Goal: Task Accomplishment & Management: Use online tool/utility

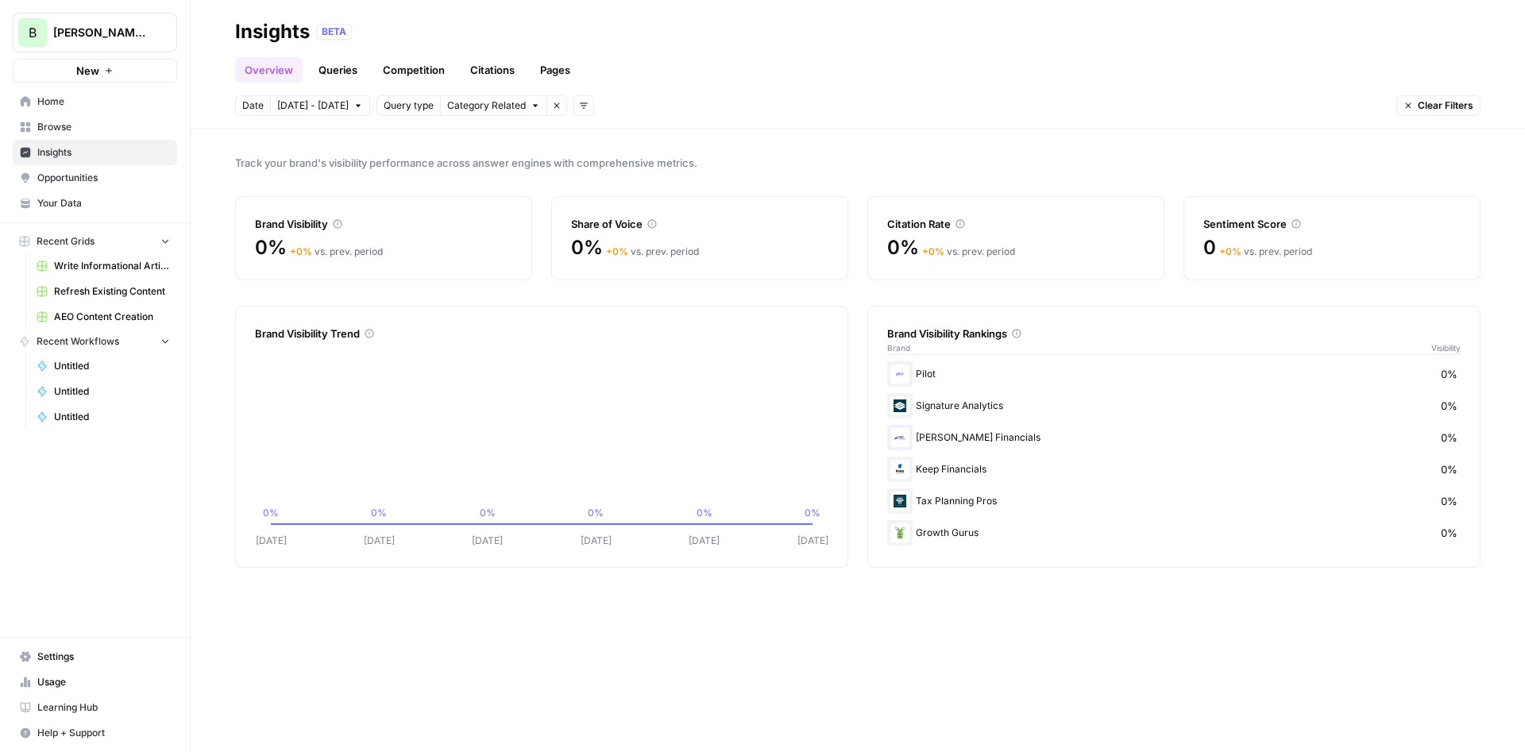
click at [83, 129] on span "Browse" at bounding box center [103, 127] width 133 height 14
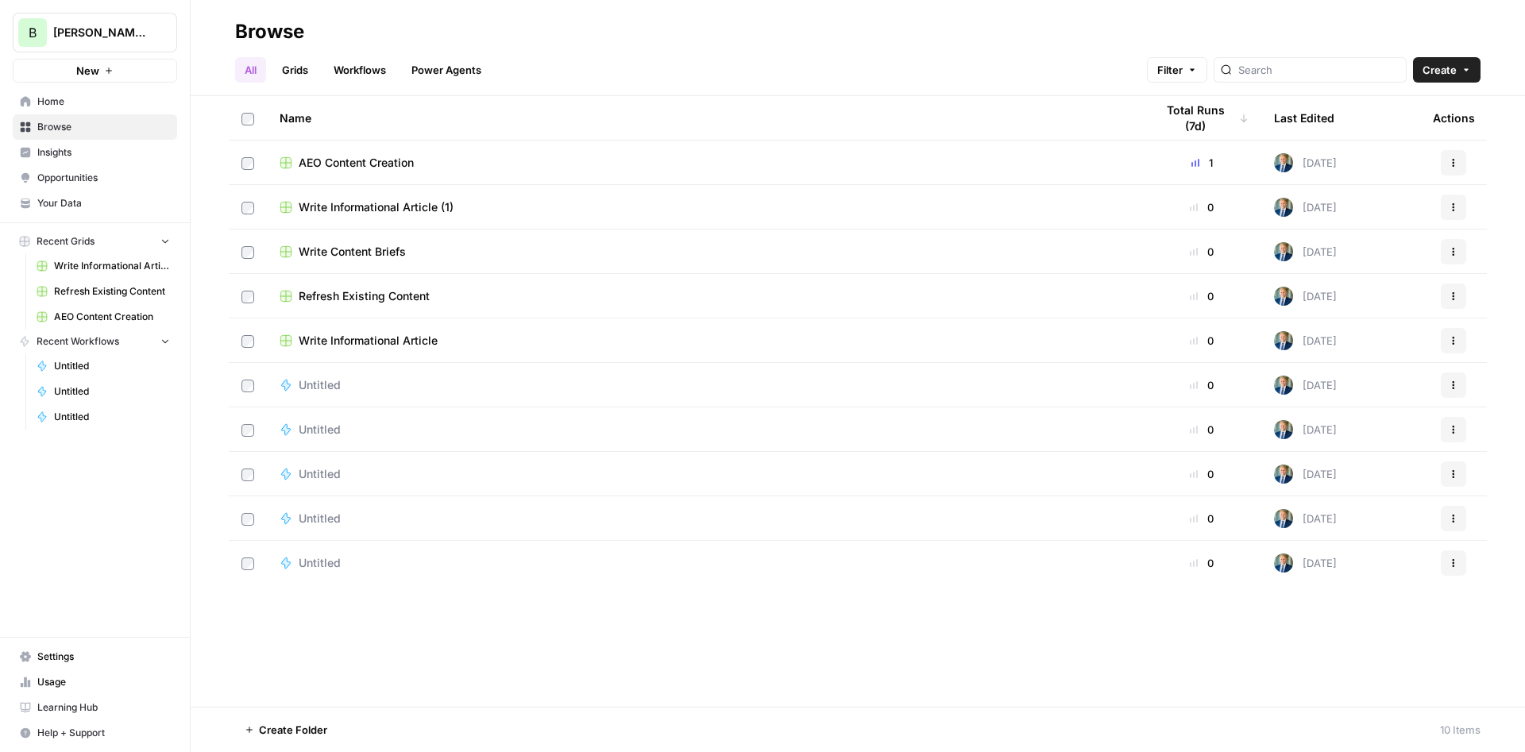
click at [363, 63] on link "Workflows" at bounding box center [359, 69] width 71 height 25
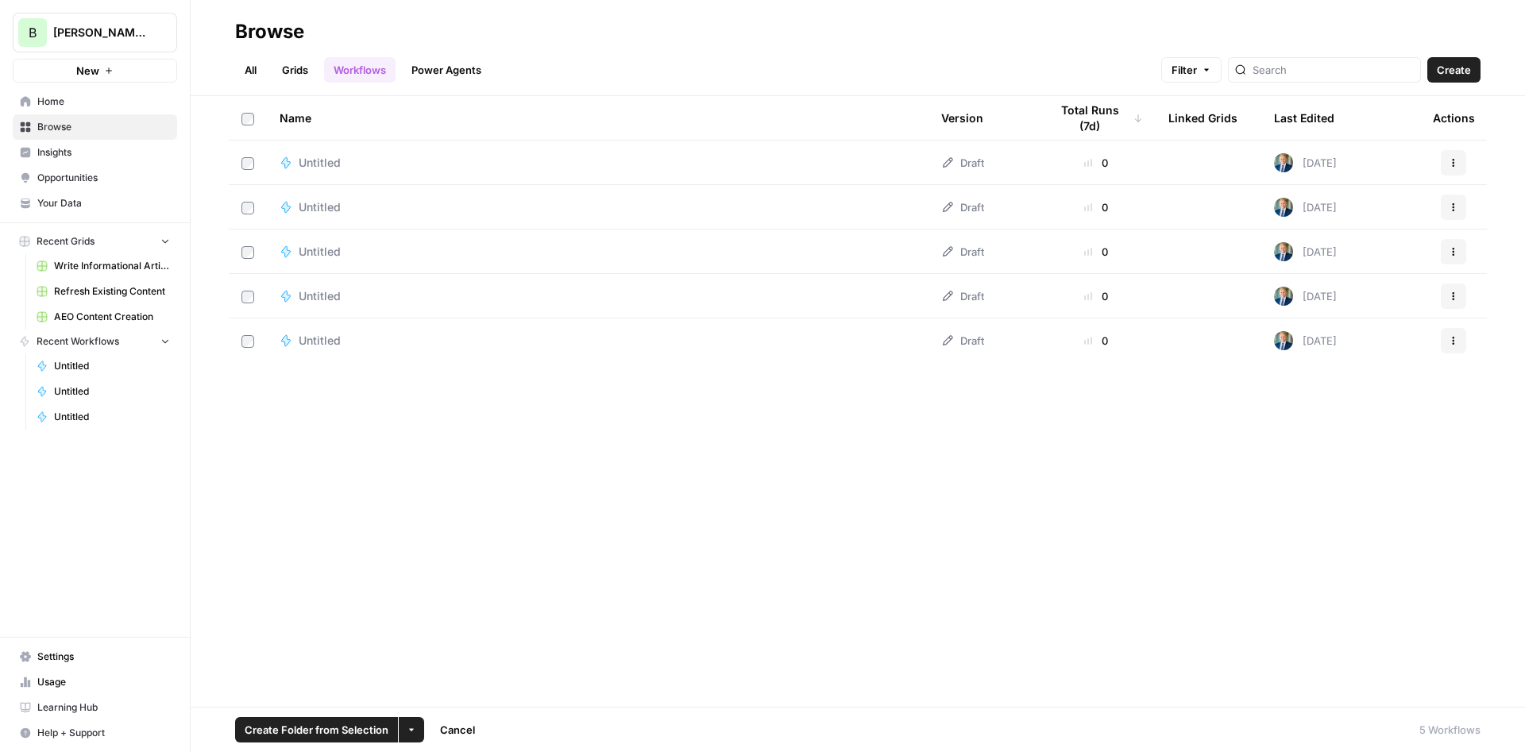
click at [242, 192] on td at bounding box center [248, 207] width 38 height 44
click at [246, 153] on td at bounding box center [248, 163] width 38 height 44
click at [253, 171] on td at bounding box center [248, 163] width 38 height 44
click at [407, 726] on icon "button" at bounding box center [412, 730] width 10 height 10
click at [435, 689] on span "Delete" at bounding box center [448, 693] width 40 height 16
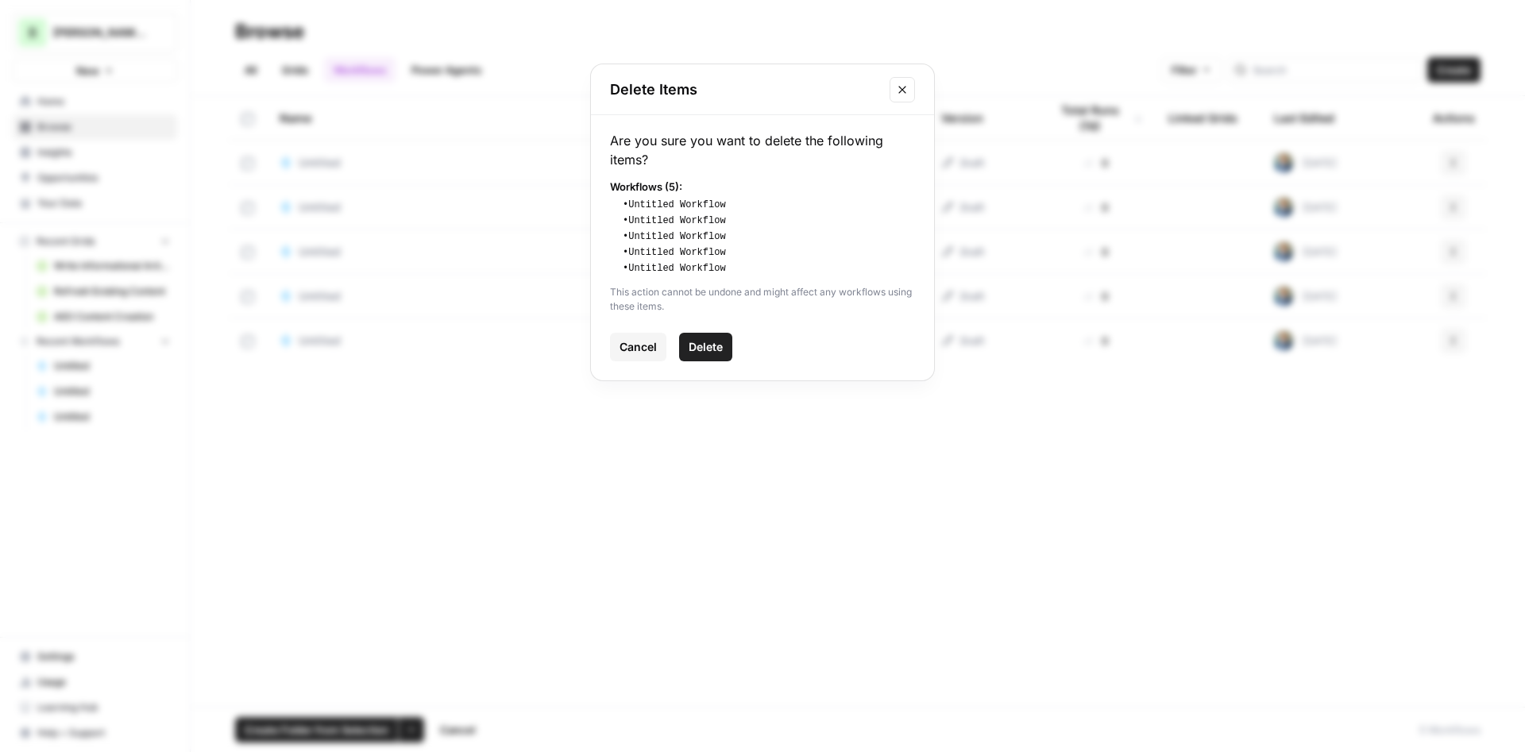
click at [711, 349] on span "Delete" at bounding box center [706, 347] width 34 height 16
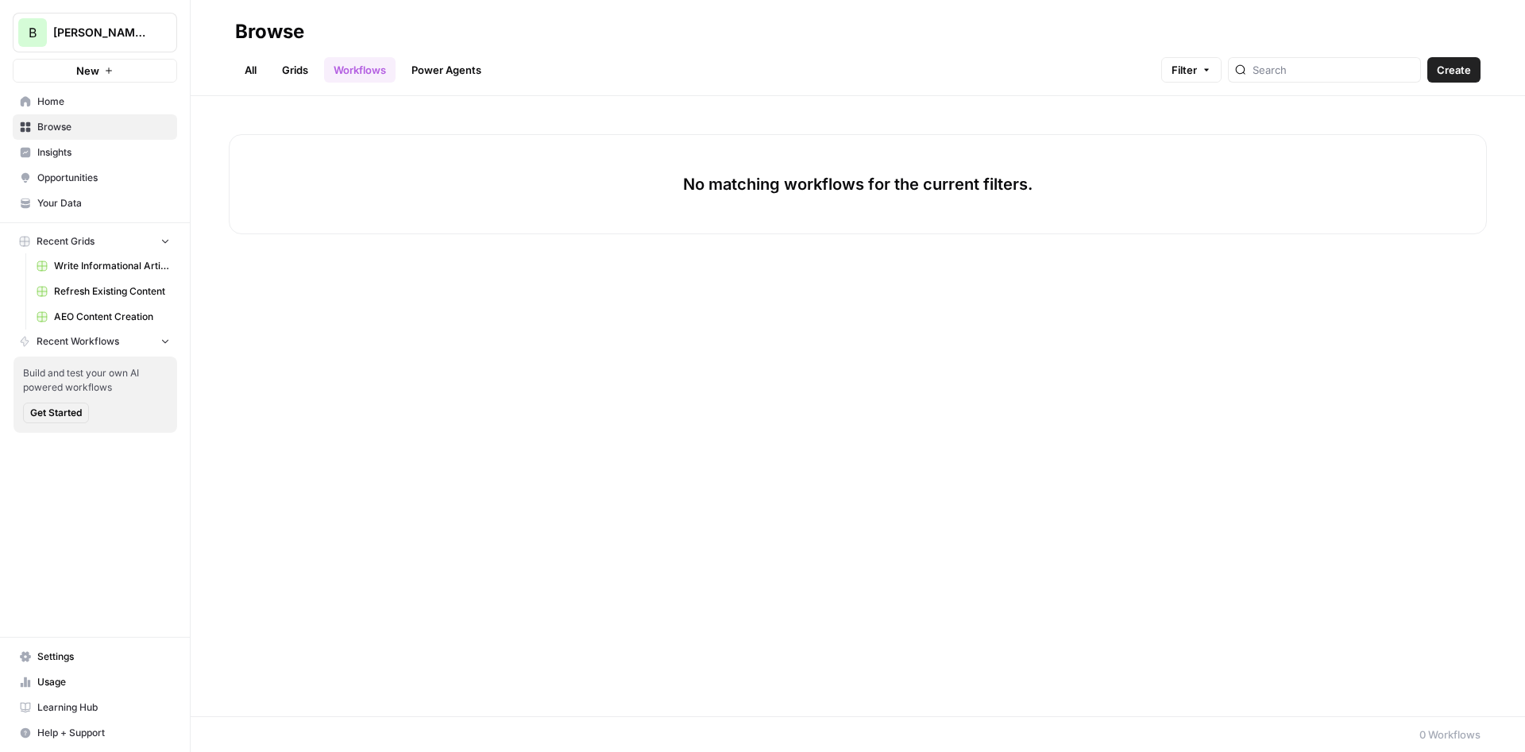
click at [456, 80] on link "Power Agents" at bounding box center [446, 69] width 89 height 25
click at [304, 56] on div "All Grids Workflows Power Agents Filter" at bounding box center [857, 63] width 1245 height 38
click at [298, 64] on link "Grids" at bounding box center [294, 69] width 45 height 25
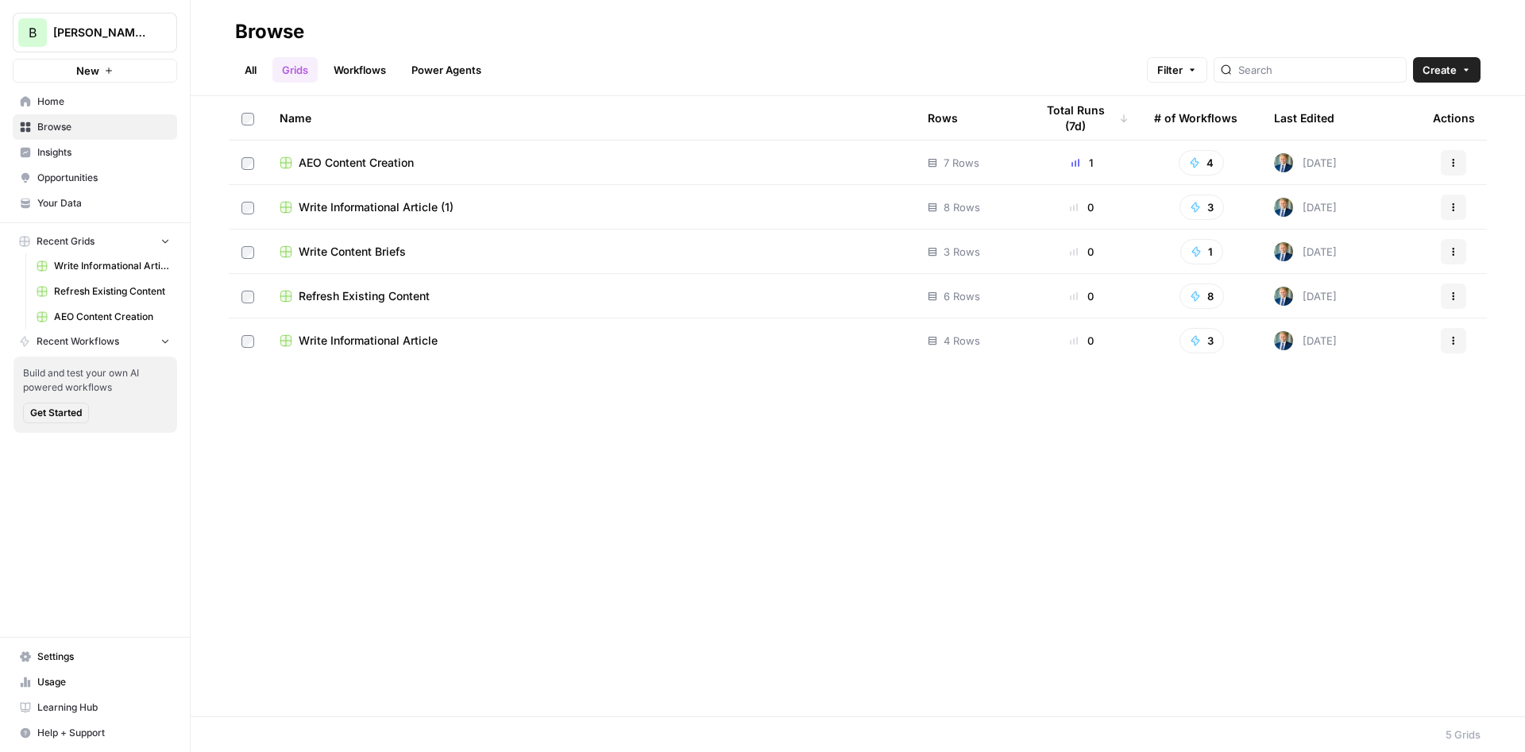
click at [261, 70] on link "All" at bounding box center [250, 69] width 31 height 25
click at [370, 78] on link "Workflows" at bounding box center [359, 69] width 71 height 25
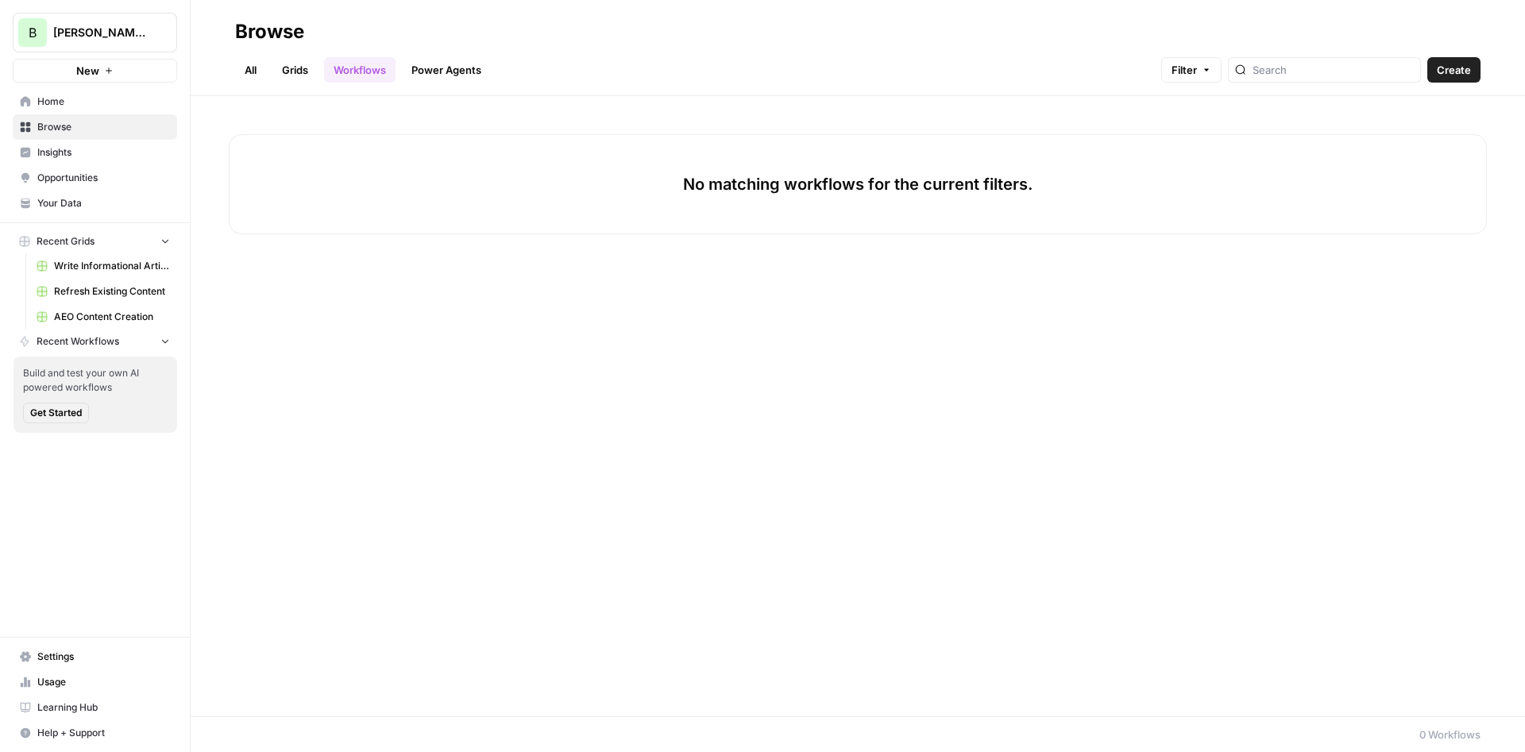
click at [1465, 64] on span "Create" at bounding box center [1454, 70] width 34 height 16
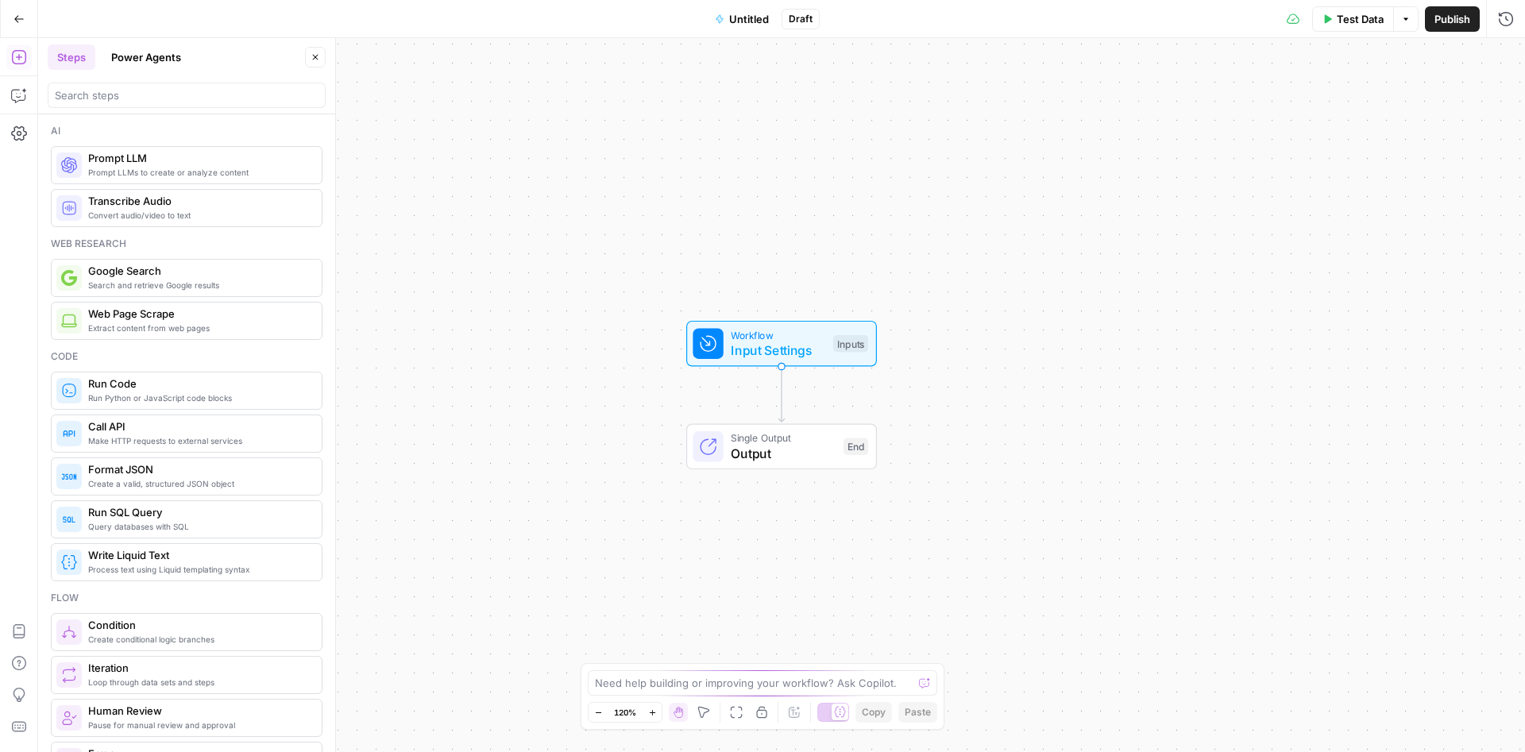
click at [155, 50] on button "Power Agents" at bounding box center [146, 56] width 89 height 25
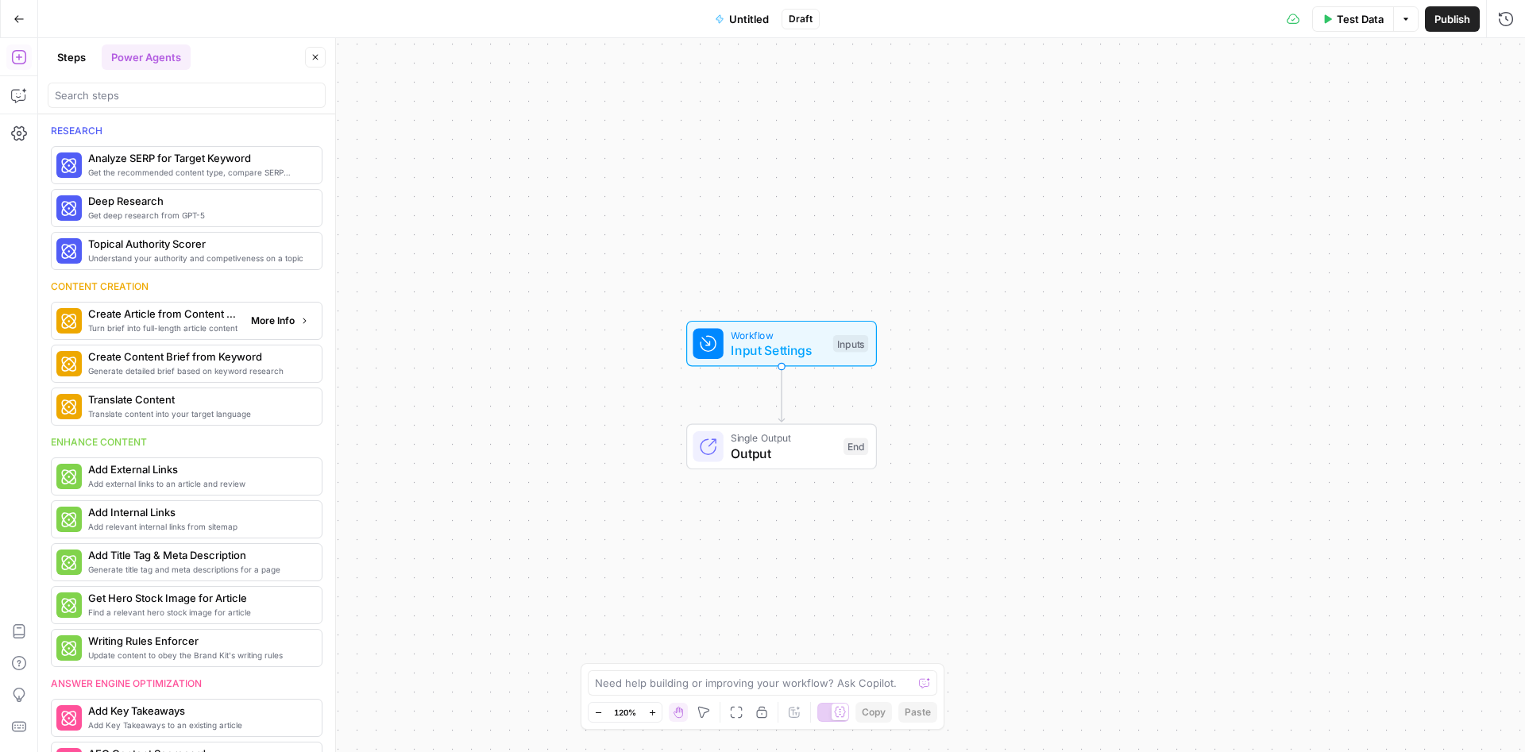
click at [148, 321] on span "Create Article from Content Brief" at bounding box center [163, 314] width 150 height 16
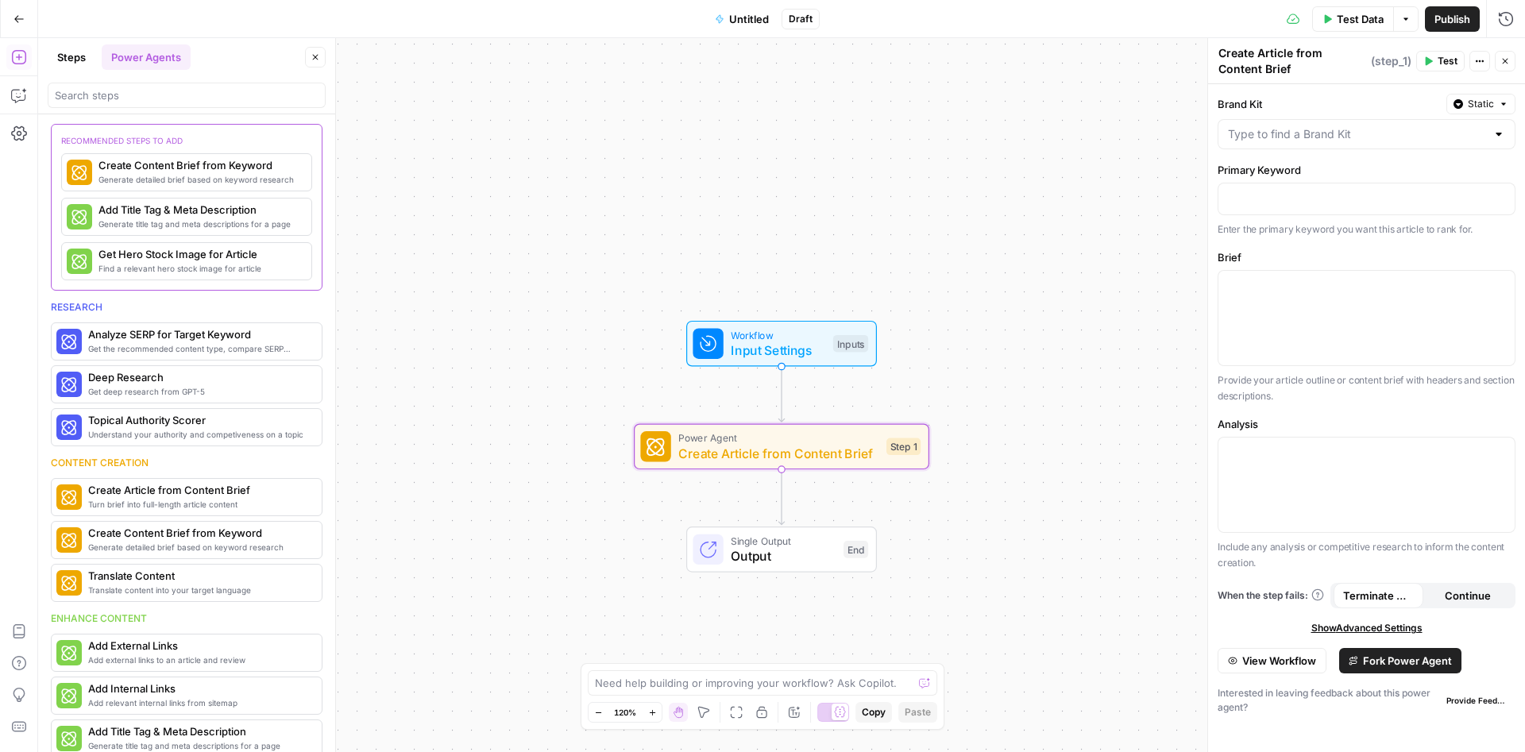
click at [1390, 666] on span "Fork Power Agent" at bounding box center [1407, 661] width 89 height 16
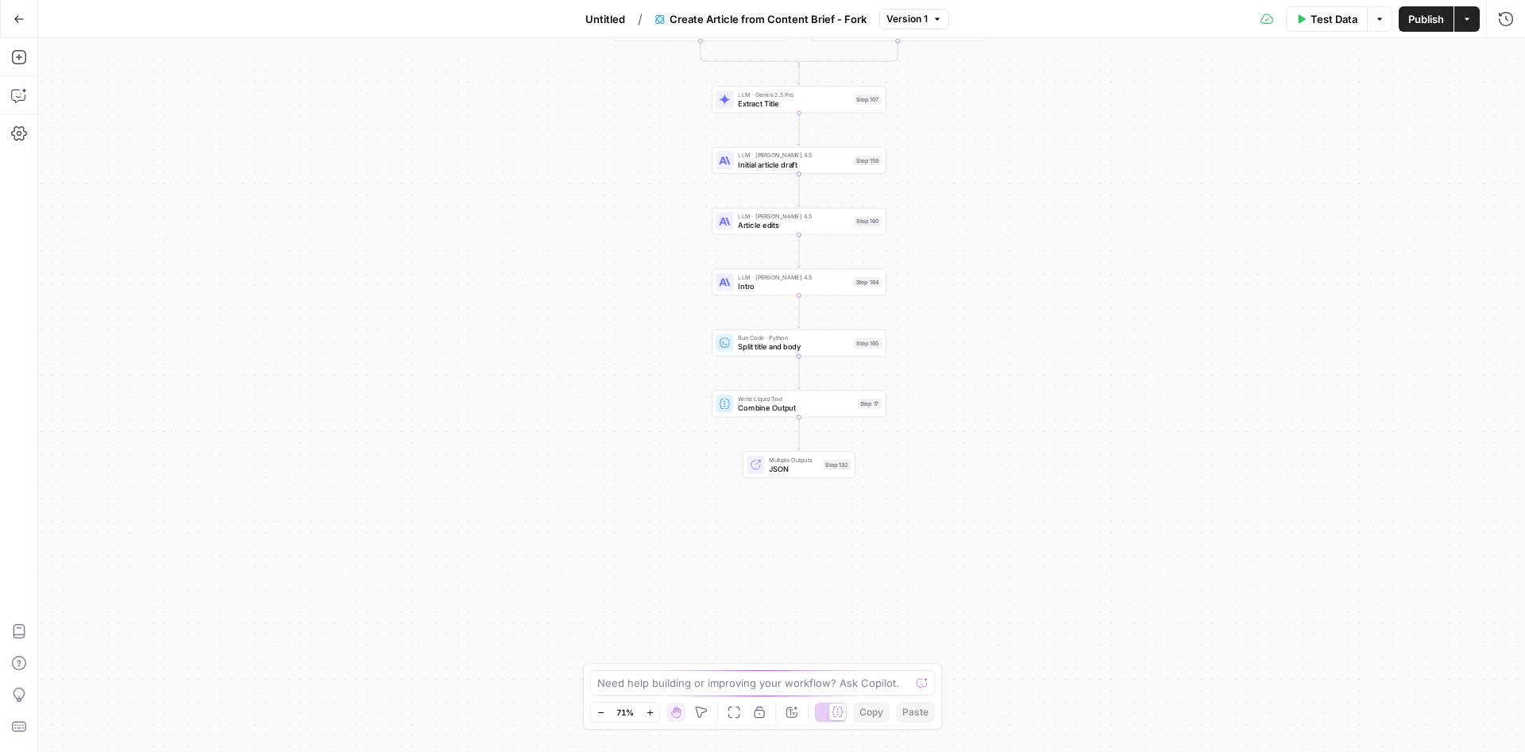
drag, startPoint x: 905, startPoint y: 373, endPoint x: 911, endPoint y: 137, distance: 236.7
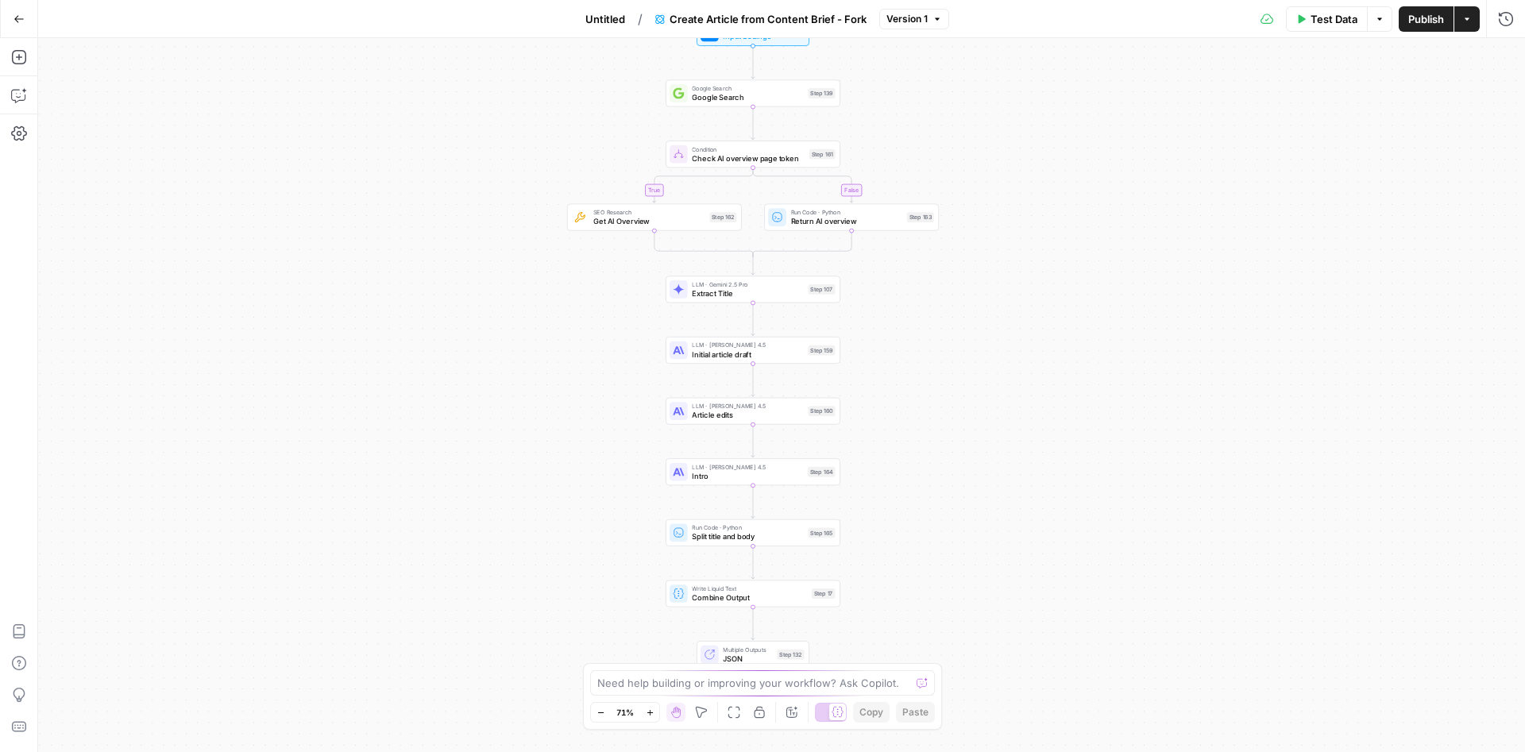
drag, startPoint x: 937, startPoint y: 406, endPoint x: 901, endPoint y: 324, distance: 89.6
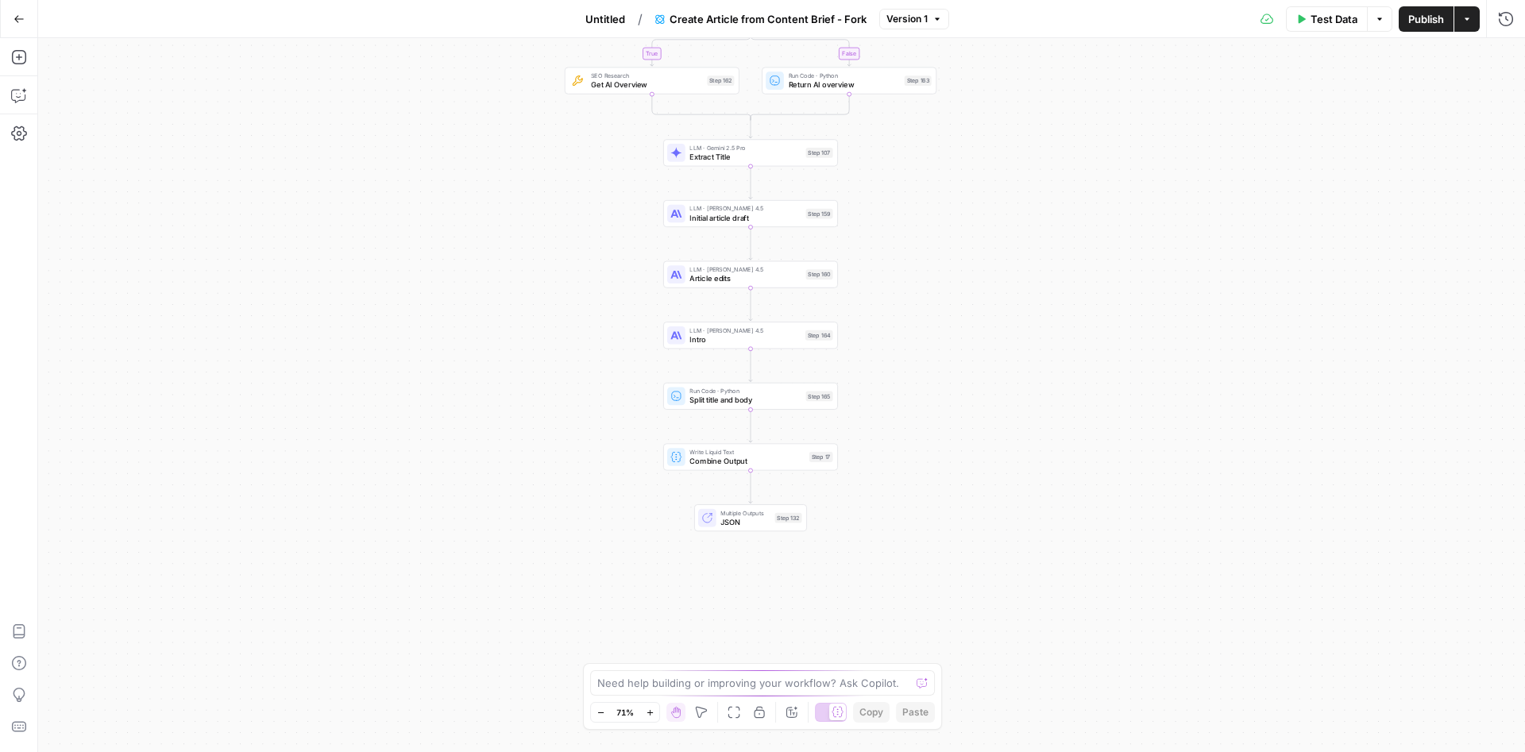
drag, startPoint x: 894, startPoint y: 483, endPoint x: 895, endPoint y: 376, distance: 107.2
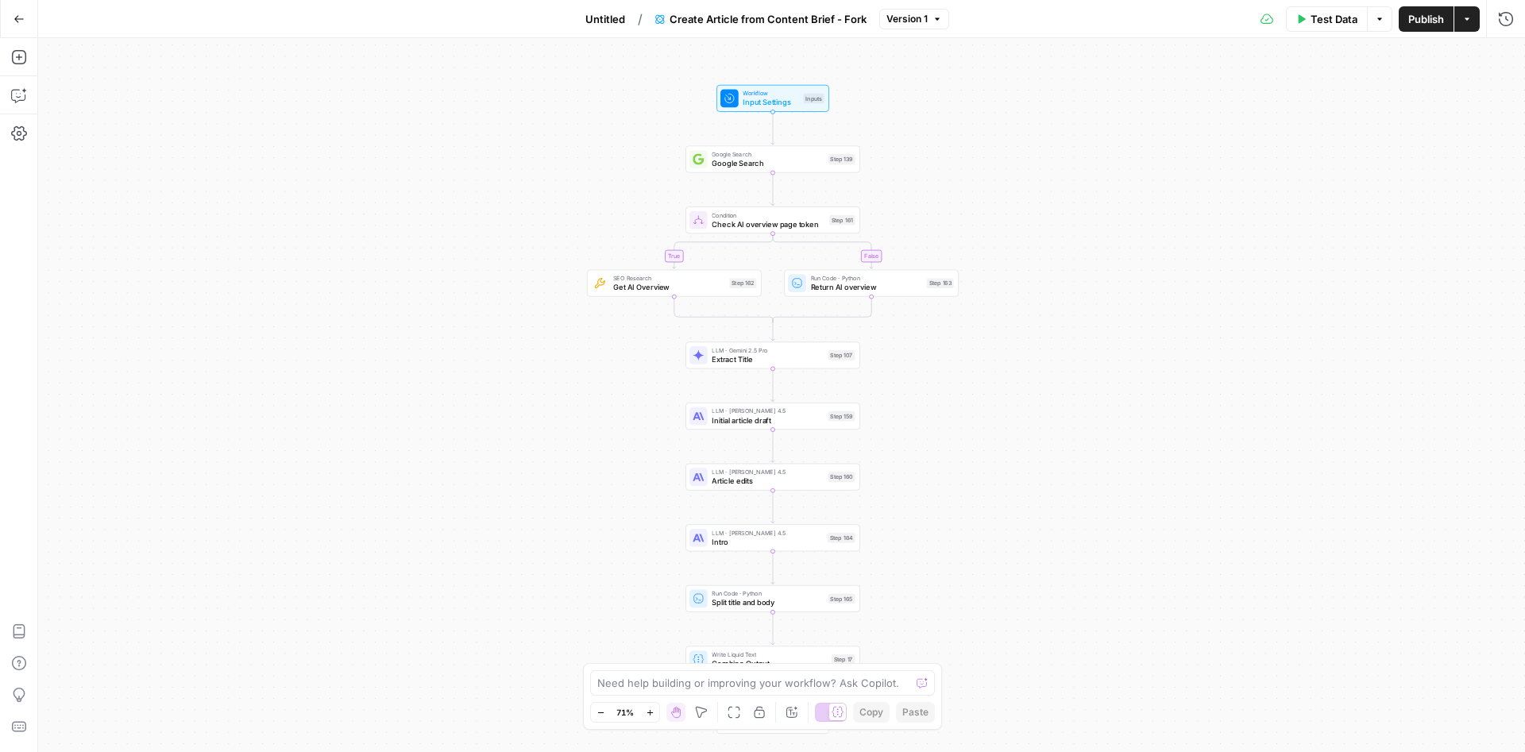
drag, startPoint x: 935, startPoint y: 396, endPoint x: 960, endPoint y: 481, distance: 87.9
click at [10, 16] on button "Go Back" at bounding box center [19, 19] width 29 height 29
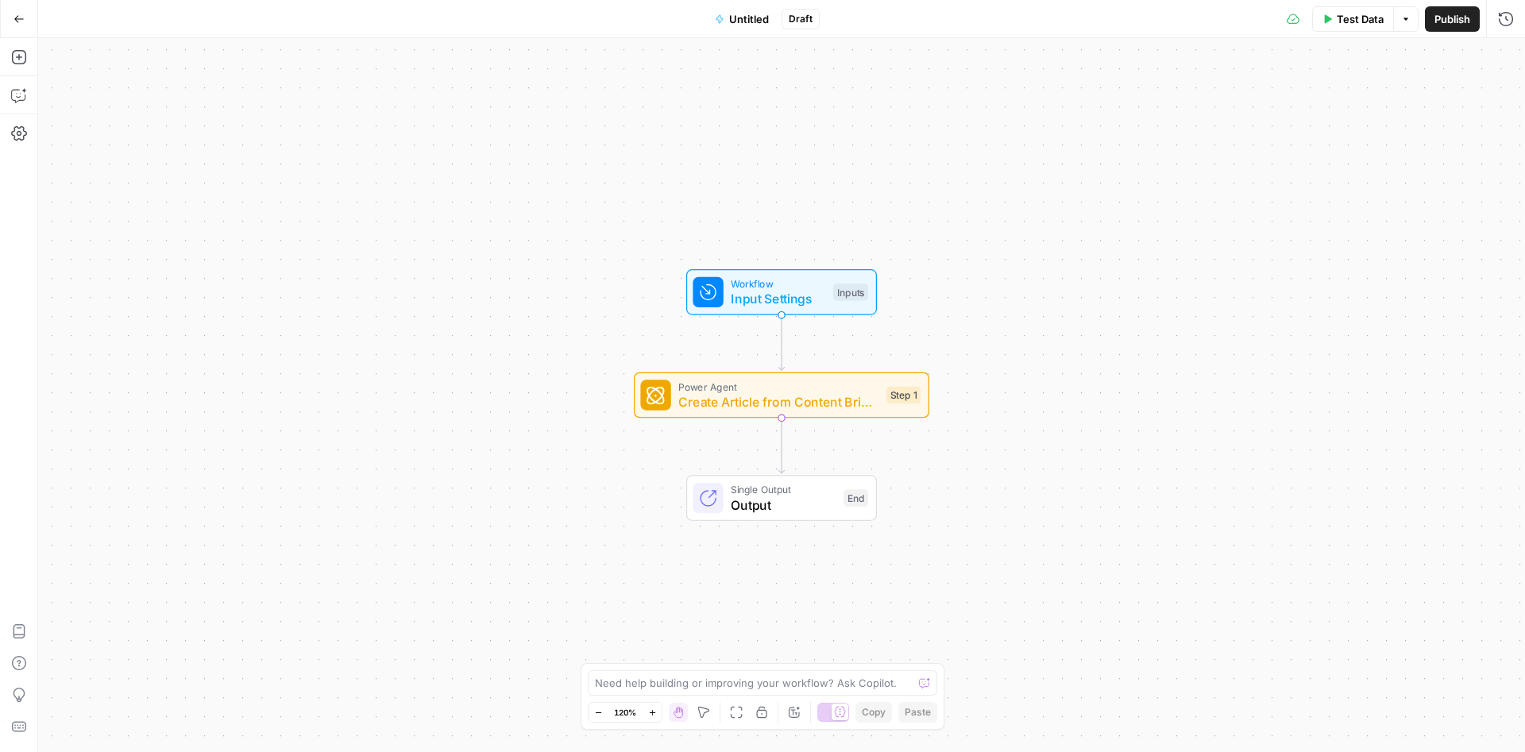
click at [1368, 243] on div "Workflow Input Settings Inputs Power Agent Create Article from Content Brief - …" at bounding box center [781, 395] width 1487 height 714
click at [17, 13] on button "Go Back" at bounding box center [19, 19] width 29 height 29
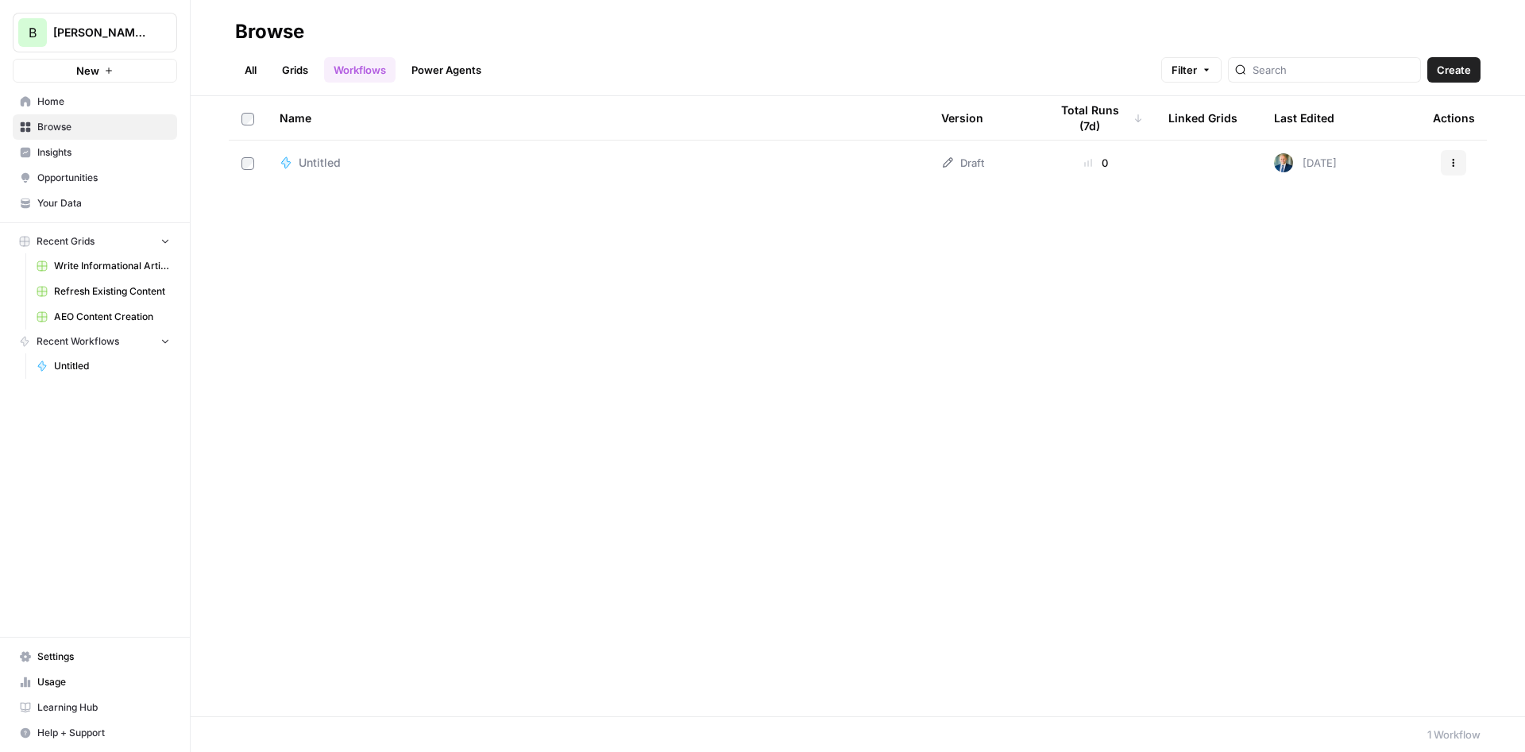
click at [75, 178] on span "Opportunities" at bounding box center [103, 178] width 133 height 14
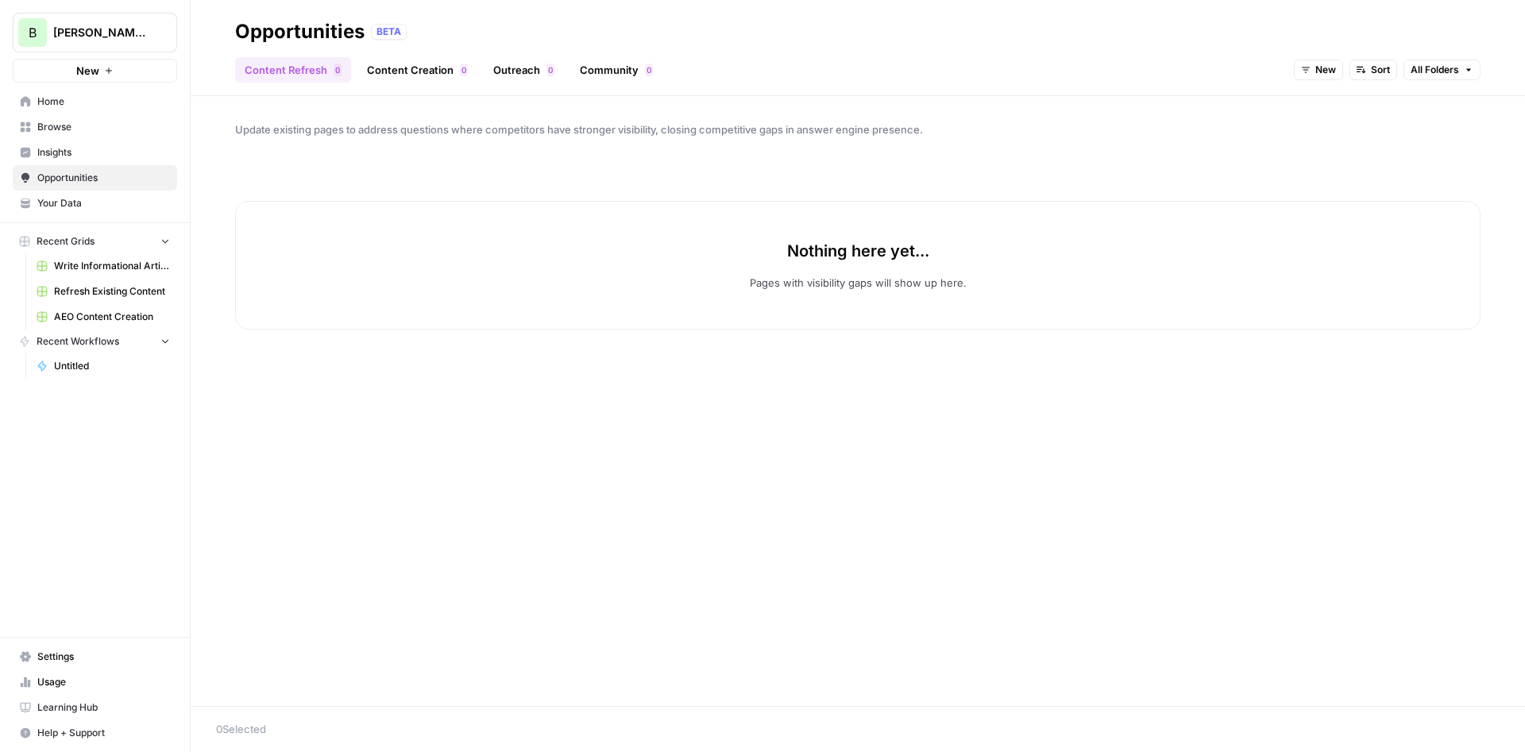
click at [80, 145] on link "Insights" at bounding box center [95, 152] width 164 height 25
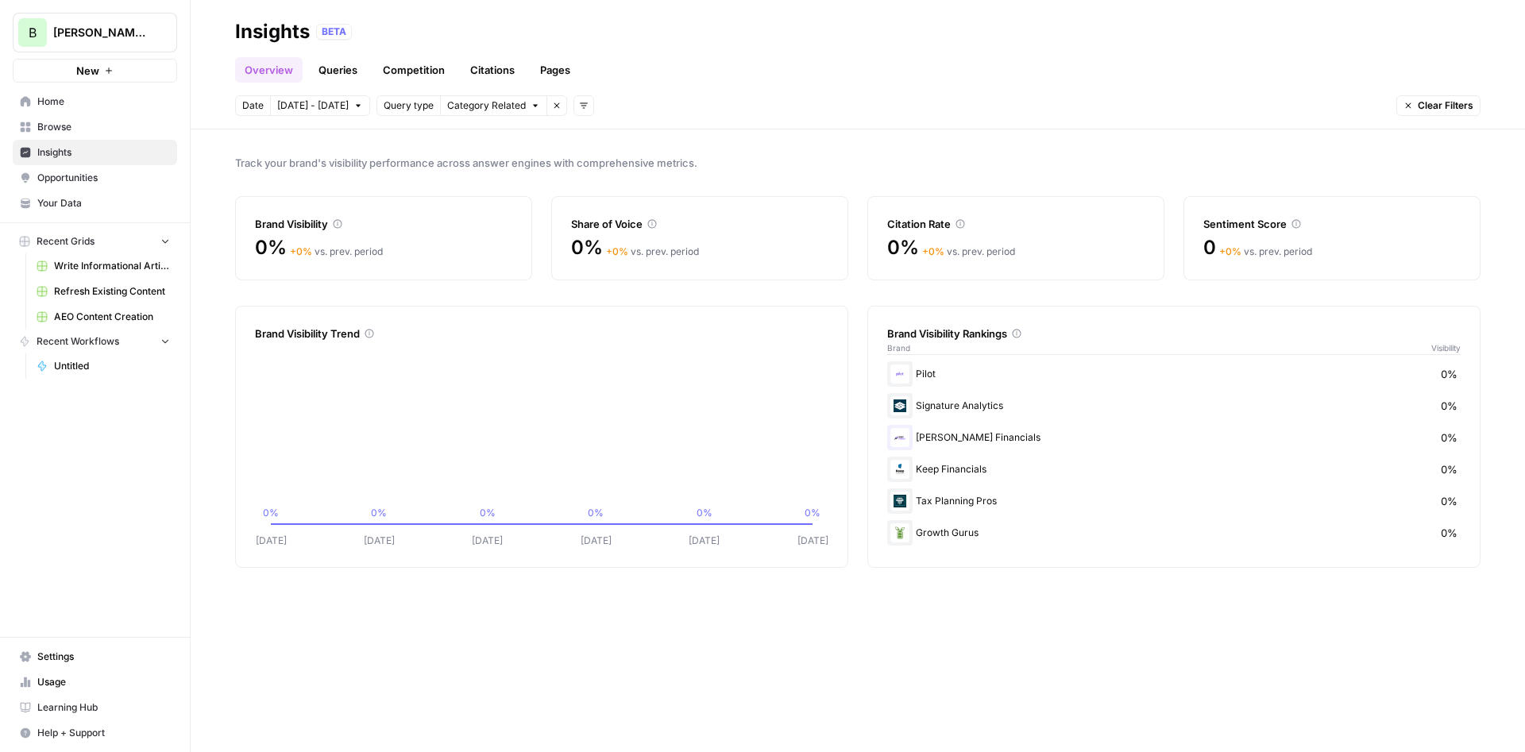
click at [51, 131] on span "Browse" at bounding box center [103, 127] width 133 height 14
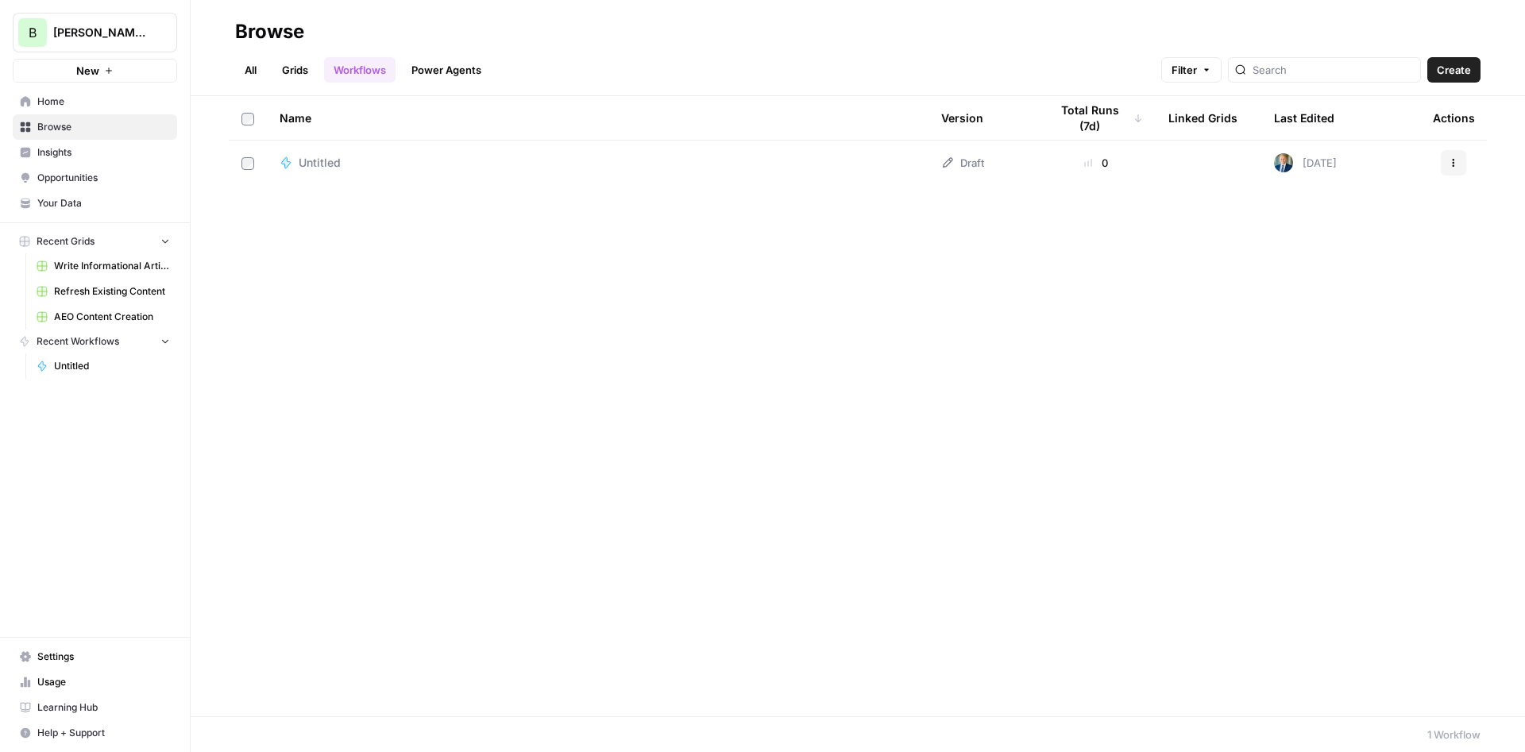
click at [301, 73] on link "Grids" at bounding box center [294, 69] width 45 height 25
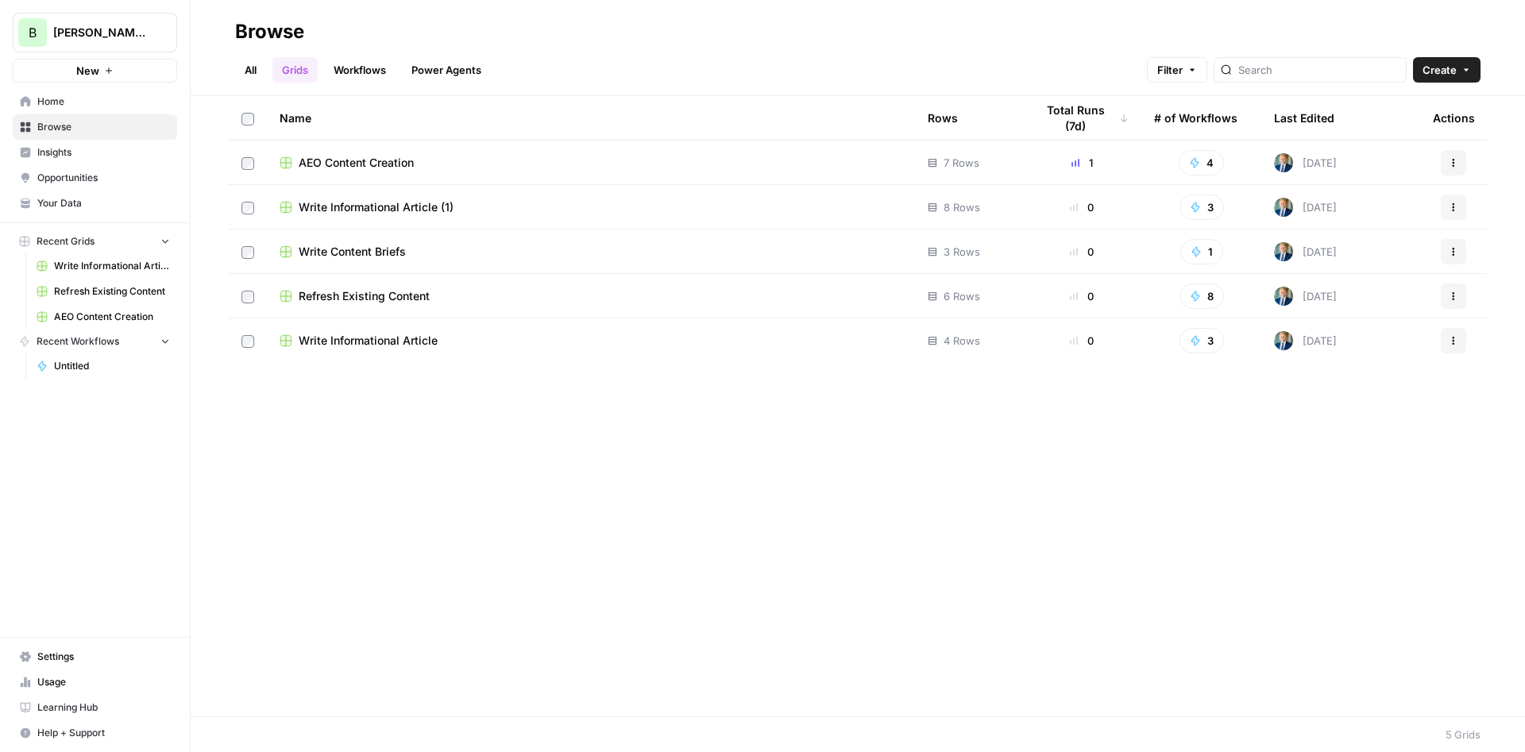
click at [419, 206] on span "Write Informational Article (1)" at bounding box center [376, 207] width 155 height 16
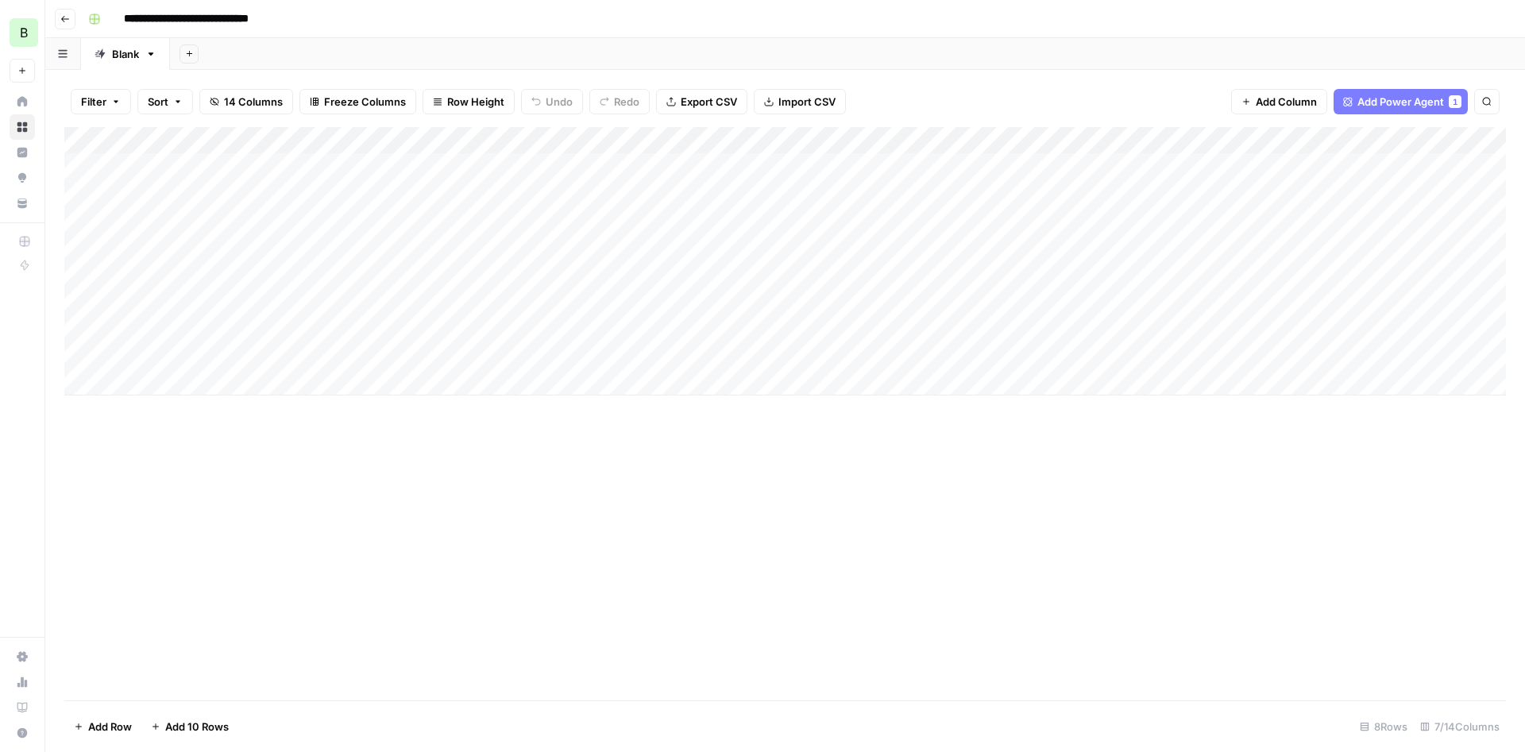
click at [345, 165] on div "Add Column" at bounding box center [785, 261] width 1442 height 268
click at [1344, 131] on div "Add Column" at bounding box center [785, 261] width 1442 height 268
click at [102, 160] on div "Add Column" at bounding box center [785, 274] width 1442 height 295
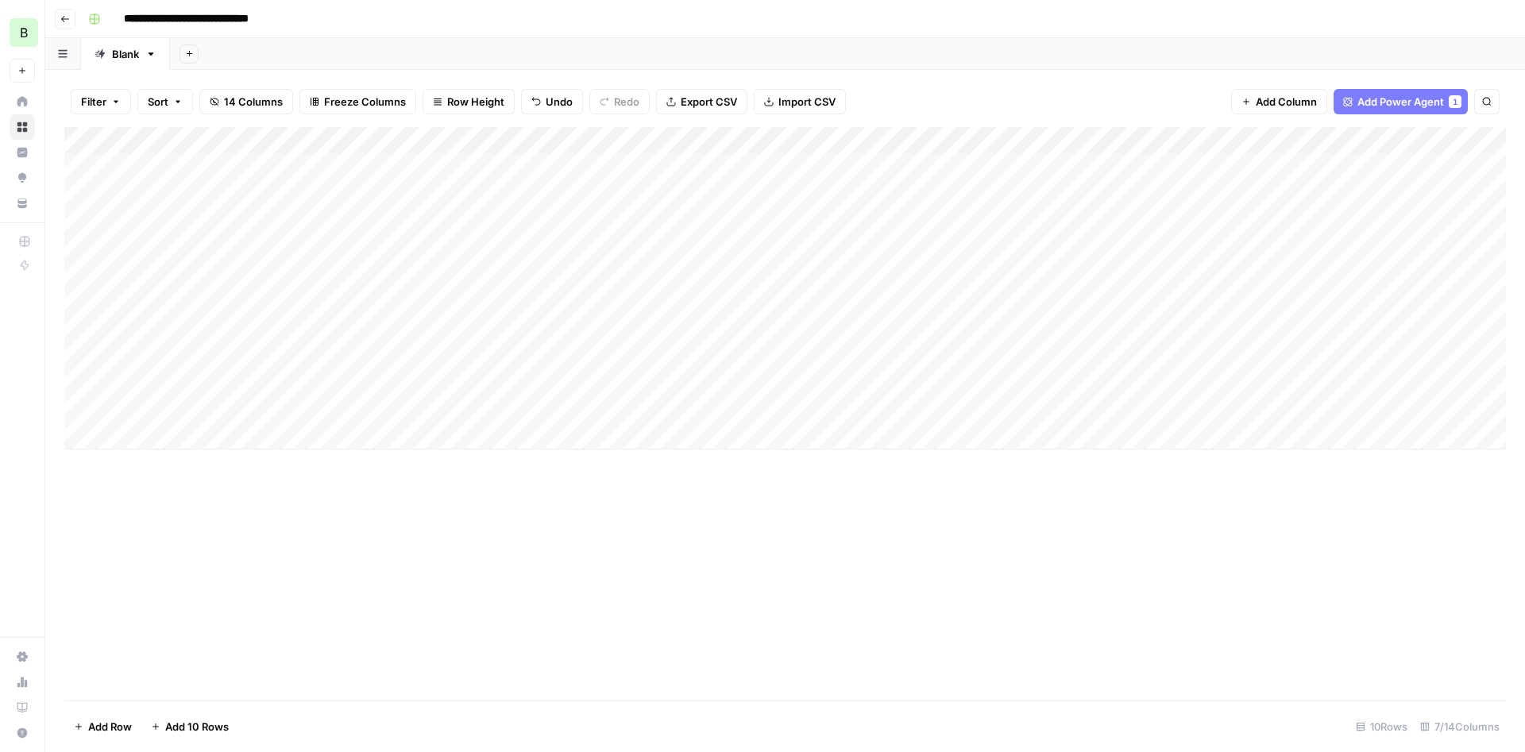
click at [833, 600] on div "Add Column" at bounding box center [785, 413] width 1442 height 573
click at [509, 162] on div "Add Column" at bounding box center [785, 288] width 1442 height 322
click at [631, 162] on div "Add Column" at bounding box center [785, 288] width 1442 height 322
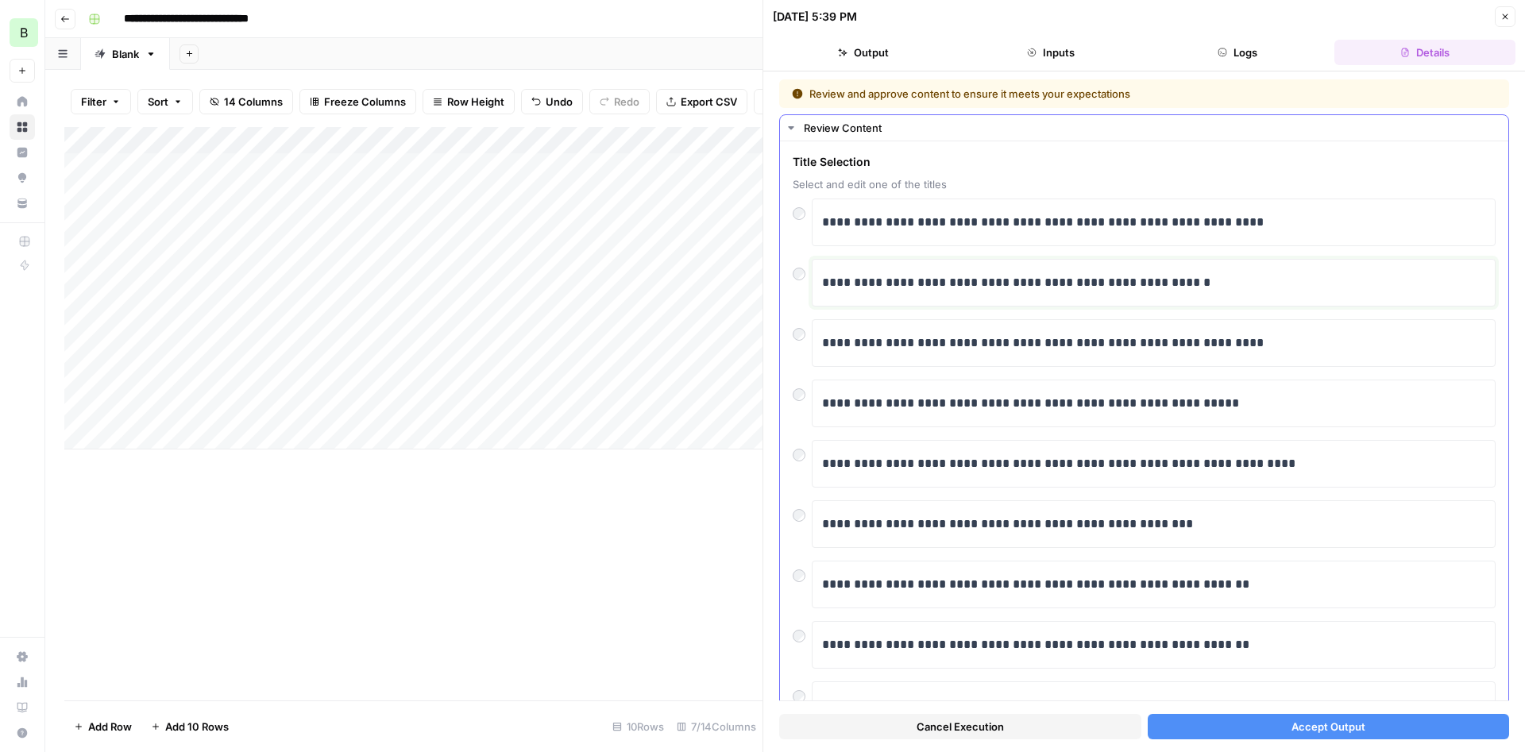
click at [1042, 284] on p "**********" at bounding box center [1153, 282] width 663 height 21
click at [1269, 732] on button "Accept Output" at bounding box center [1329, 726] width 362 height 25
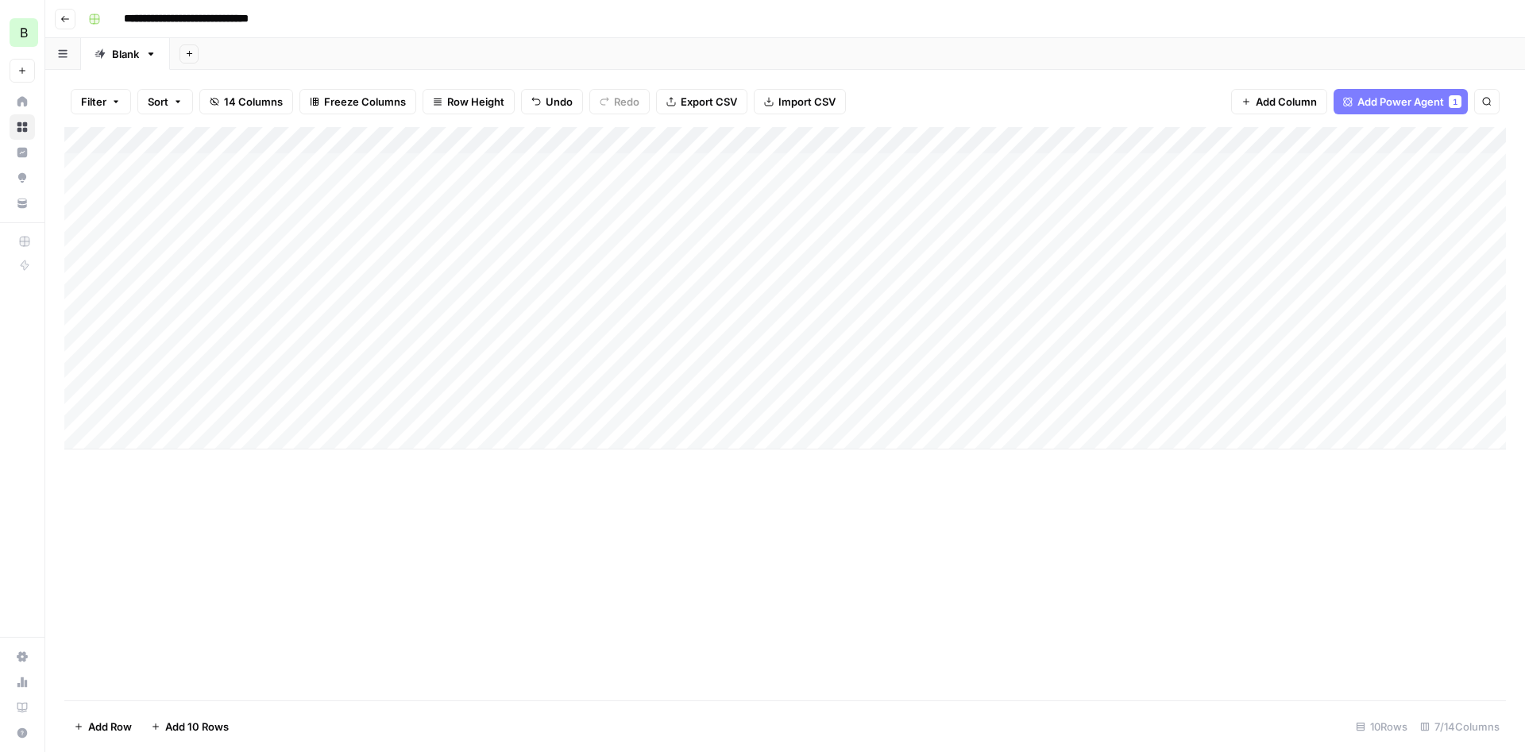
click at [1231, 162] on div "Add Column" at bounding box center [785, 288] width 1442 height 322
click at [1361, 164] on div "Add Column" at bounding box center [785, 288] width 1442 height 322
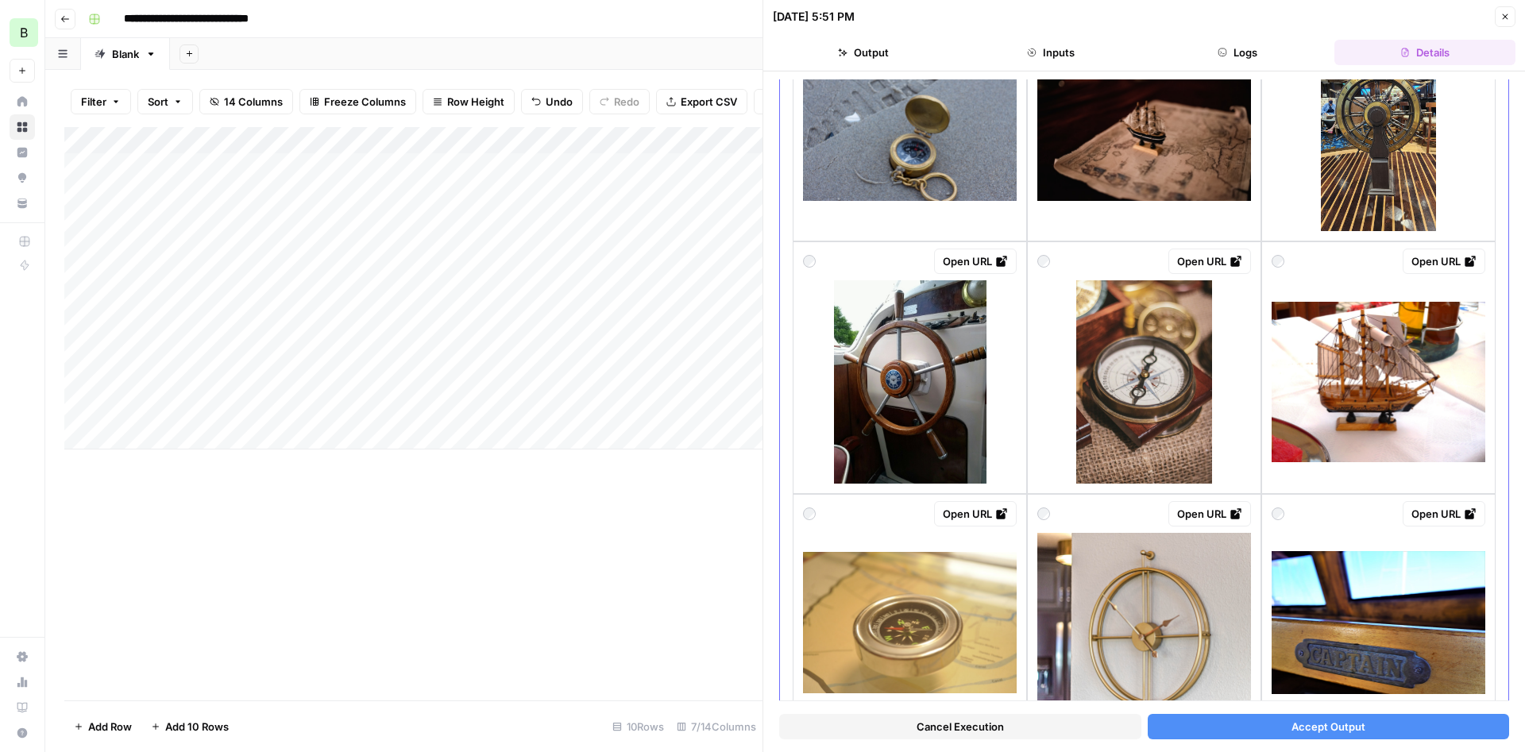
scroll to position [1815, 0]
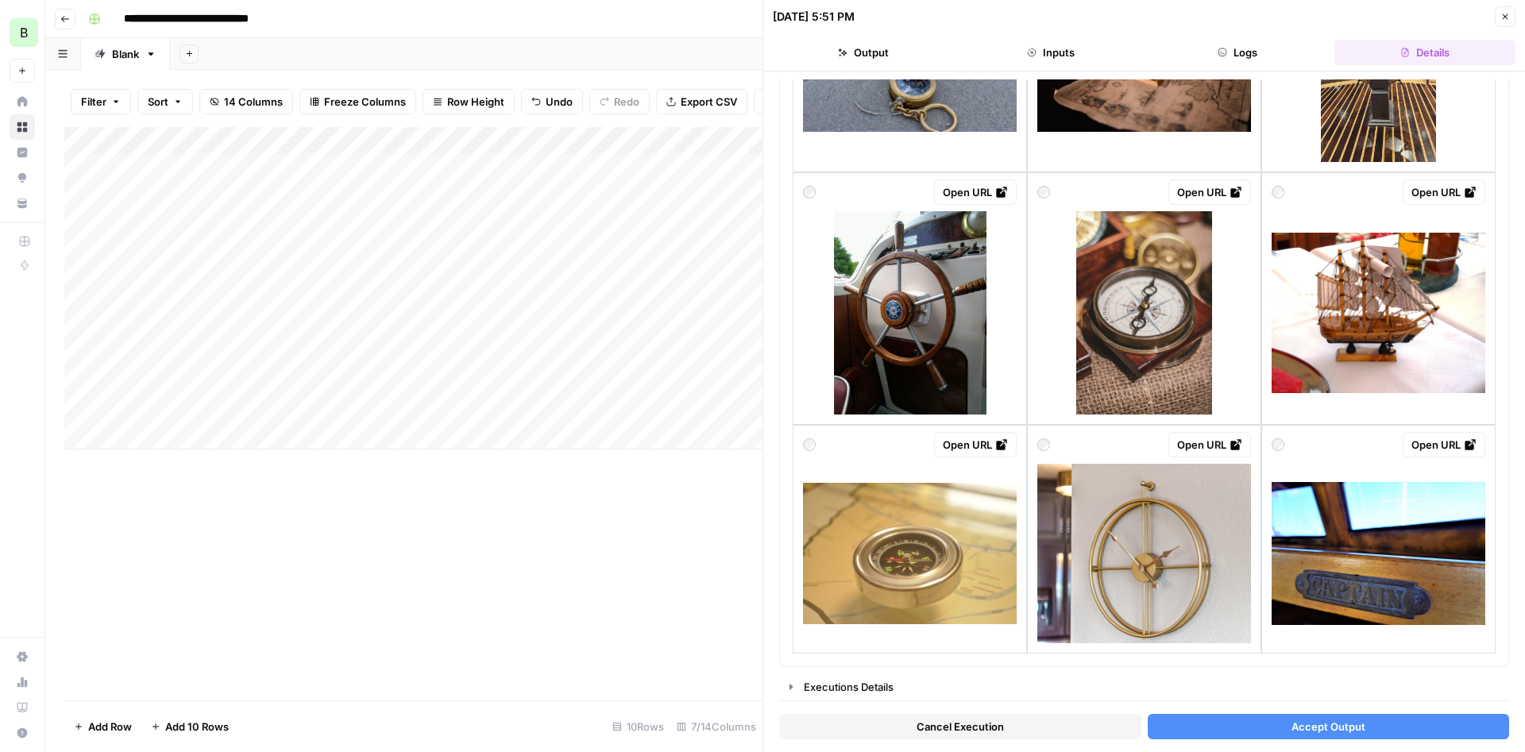
click at [1499, 14] on button "Close" at bounding box center [1505, 16] width 21 height 21
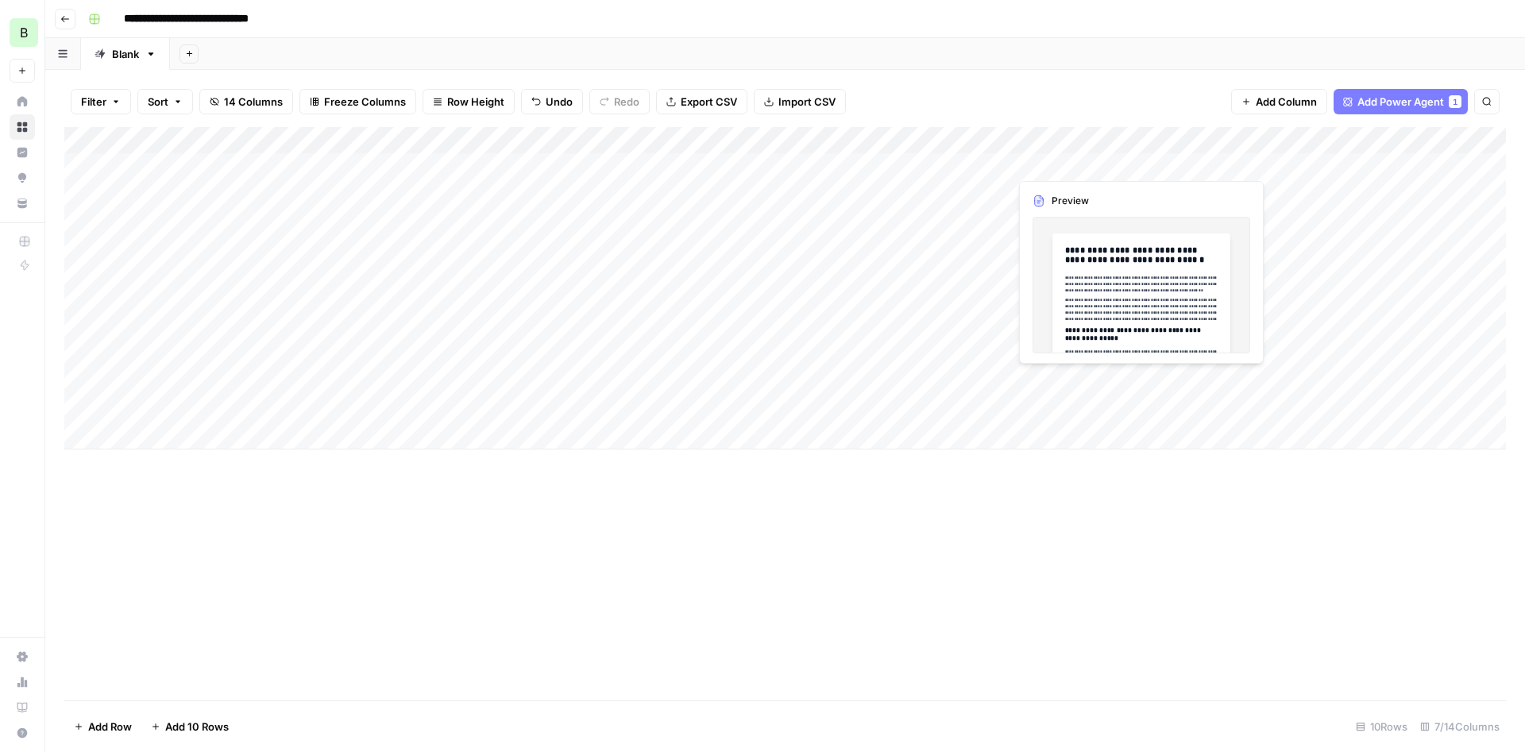
click at [1069, 167] on div "Add Column" at bounding box center [785, 288] width 1442 height 322
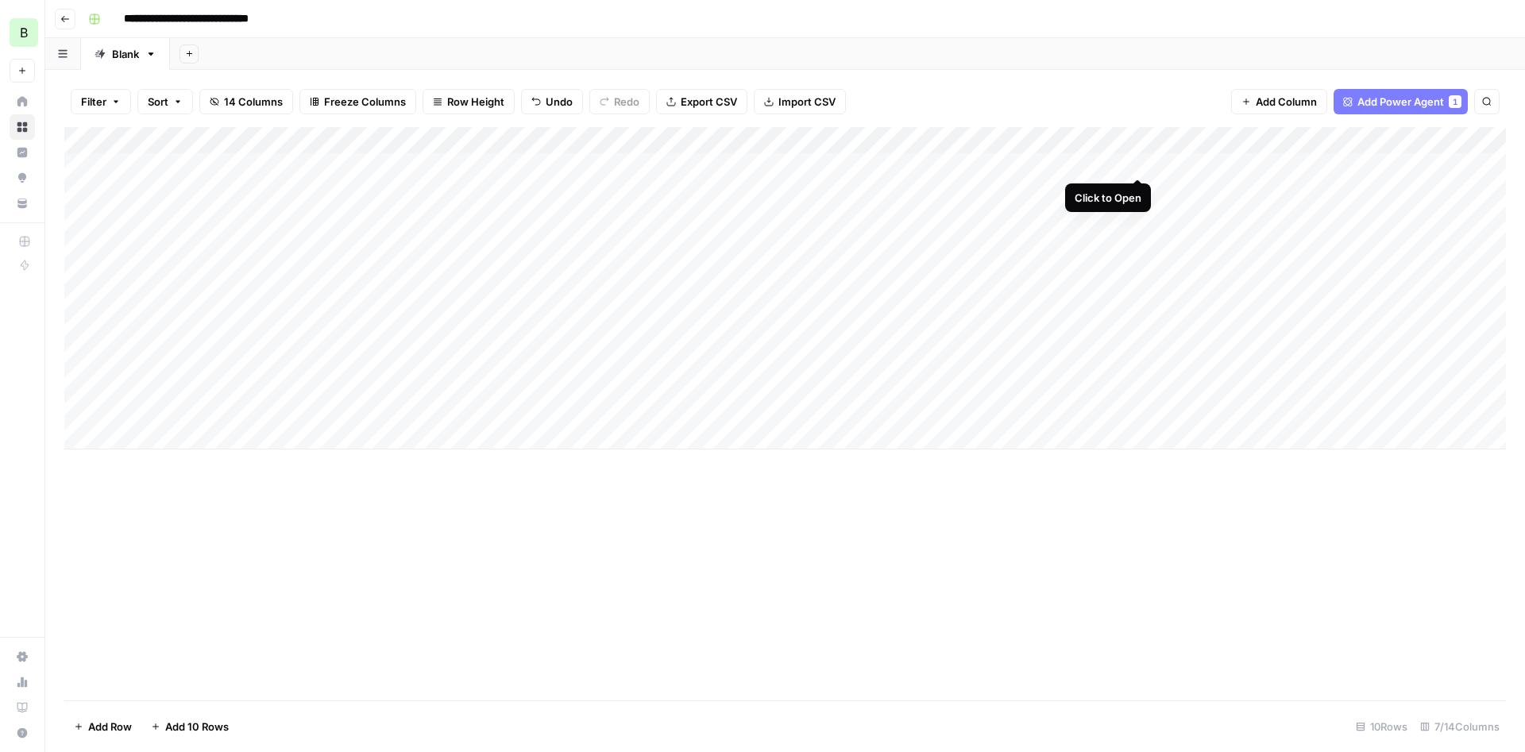
click at [1135, 164] on div "Add Column" at bounding box center [785, 288] width 1442 height 322
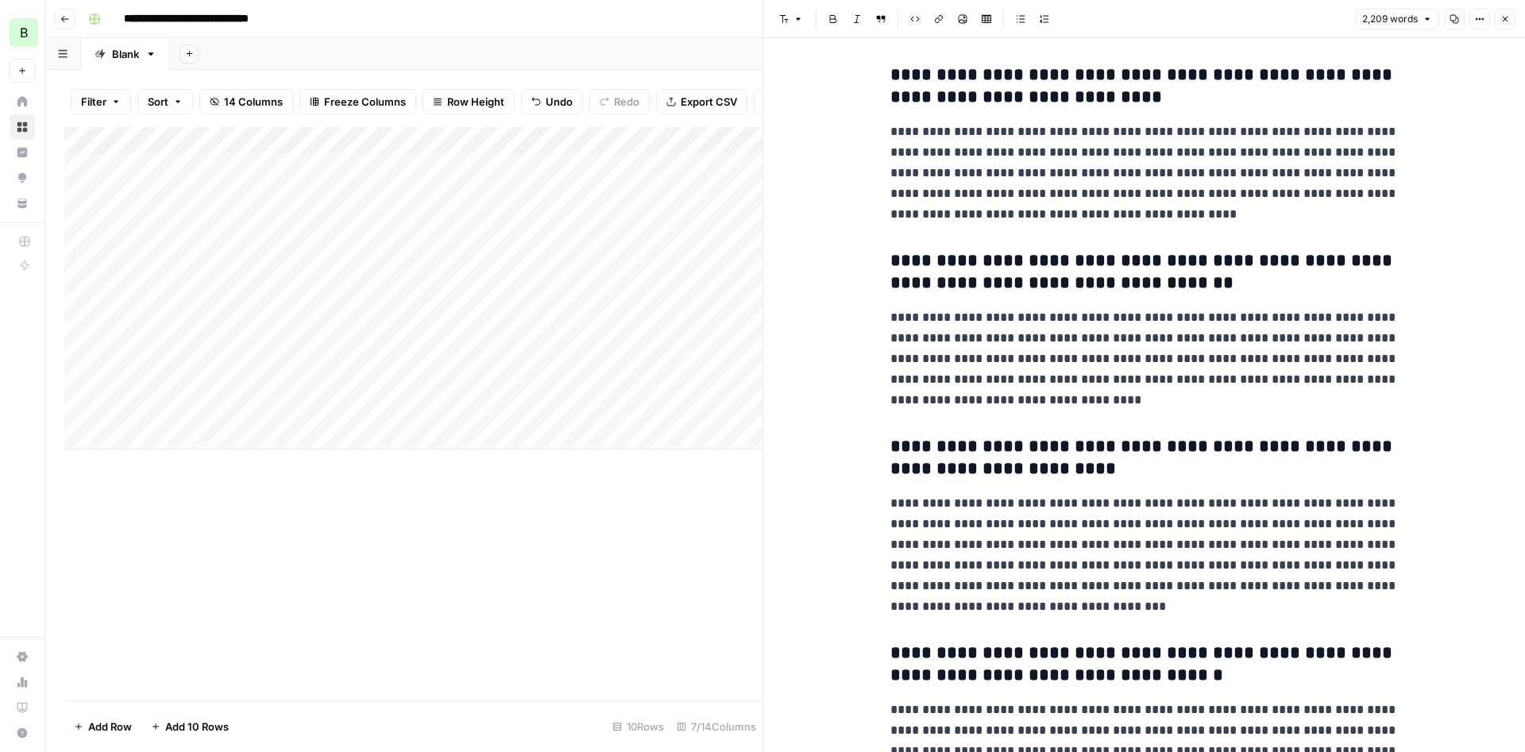
scroll to position [6099, 0]
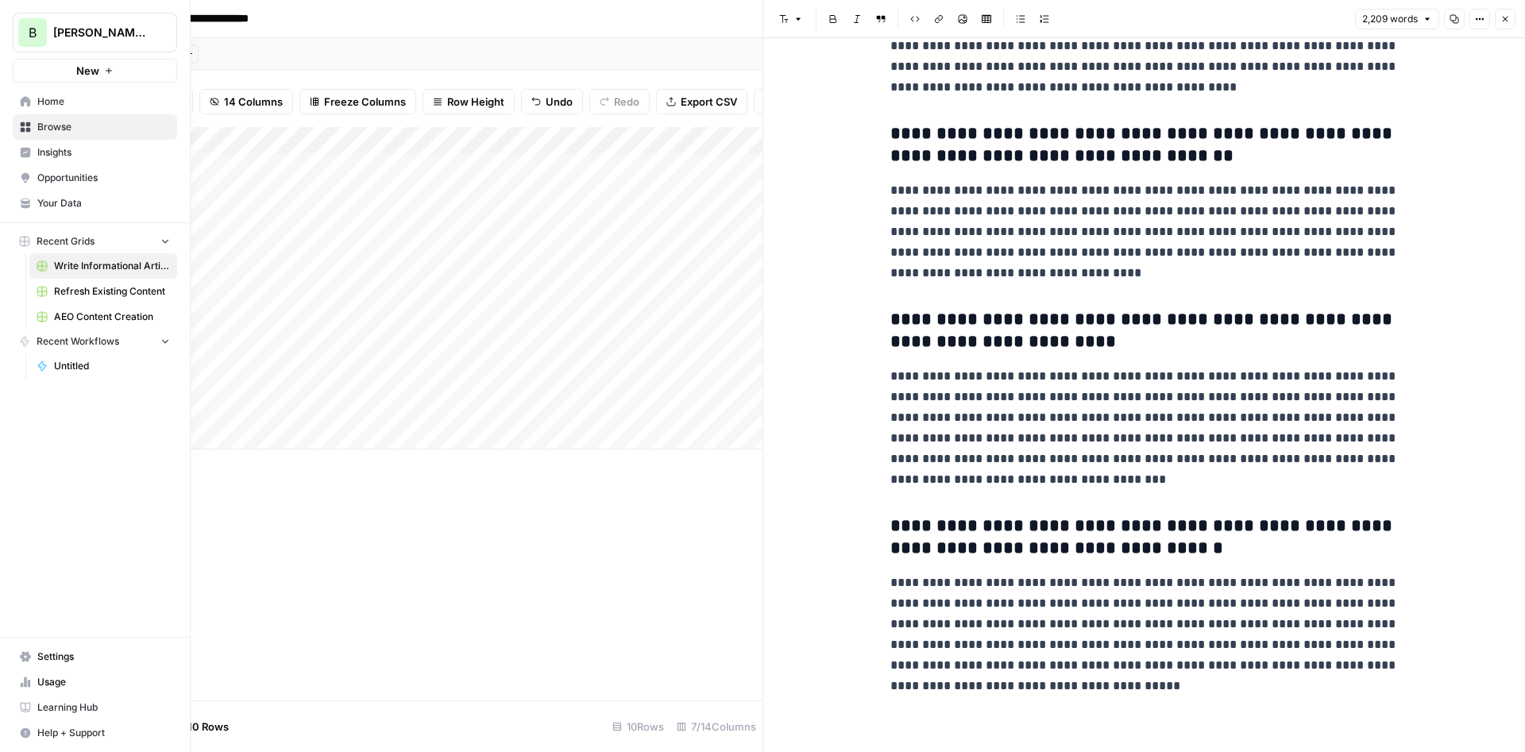
click at [78, 681] on span "Usage" at bounding box center [103, 682] width 133 height 14
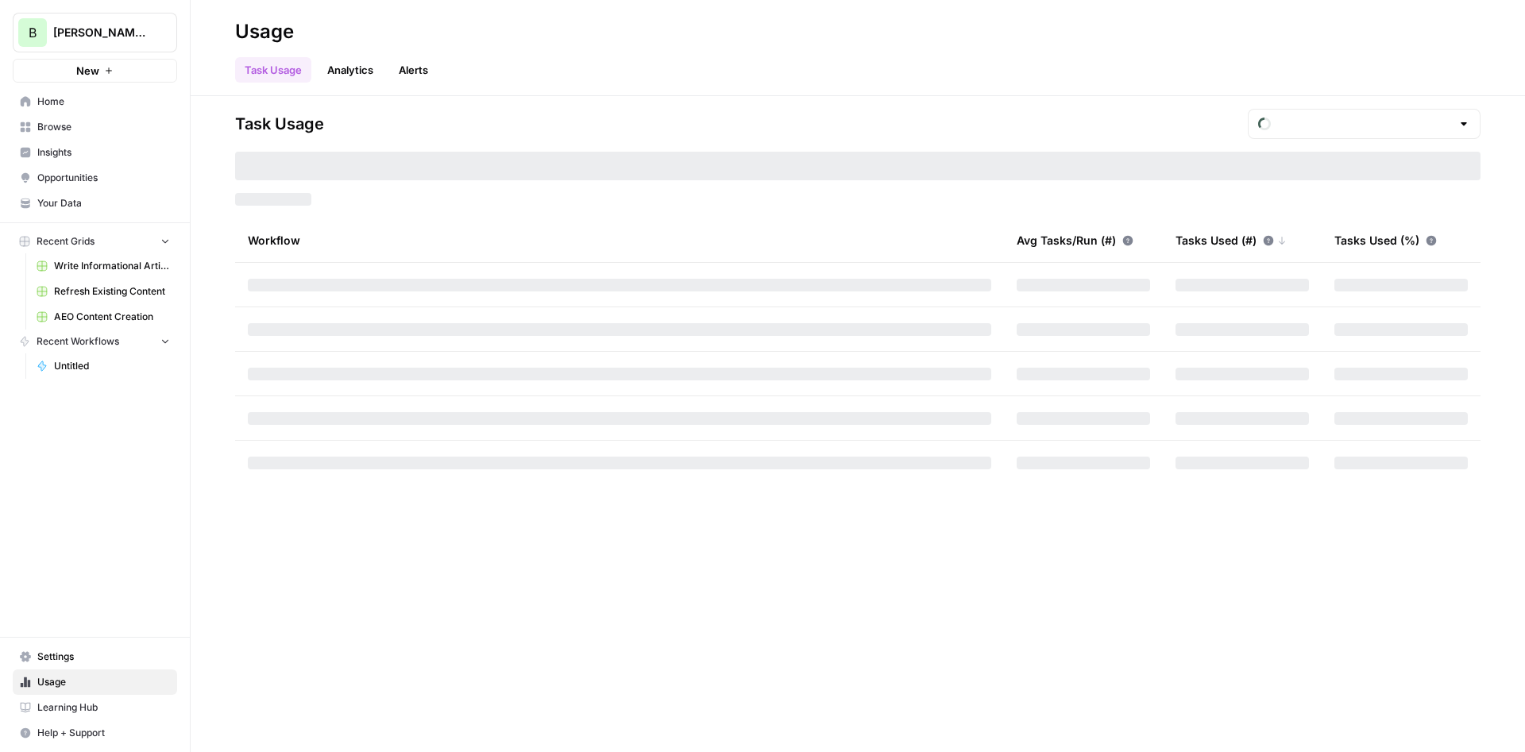
type input "October Tasks"
